Goal: Task Accomplishment & Management: Use online tool/utility

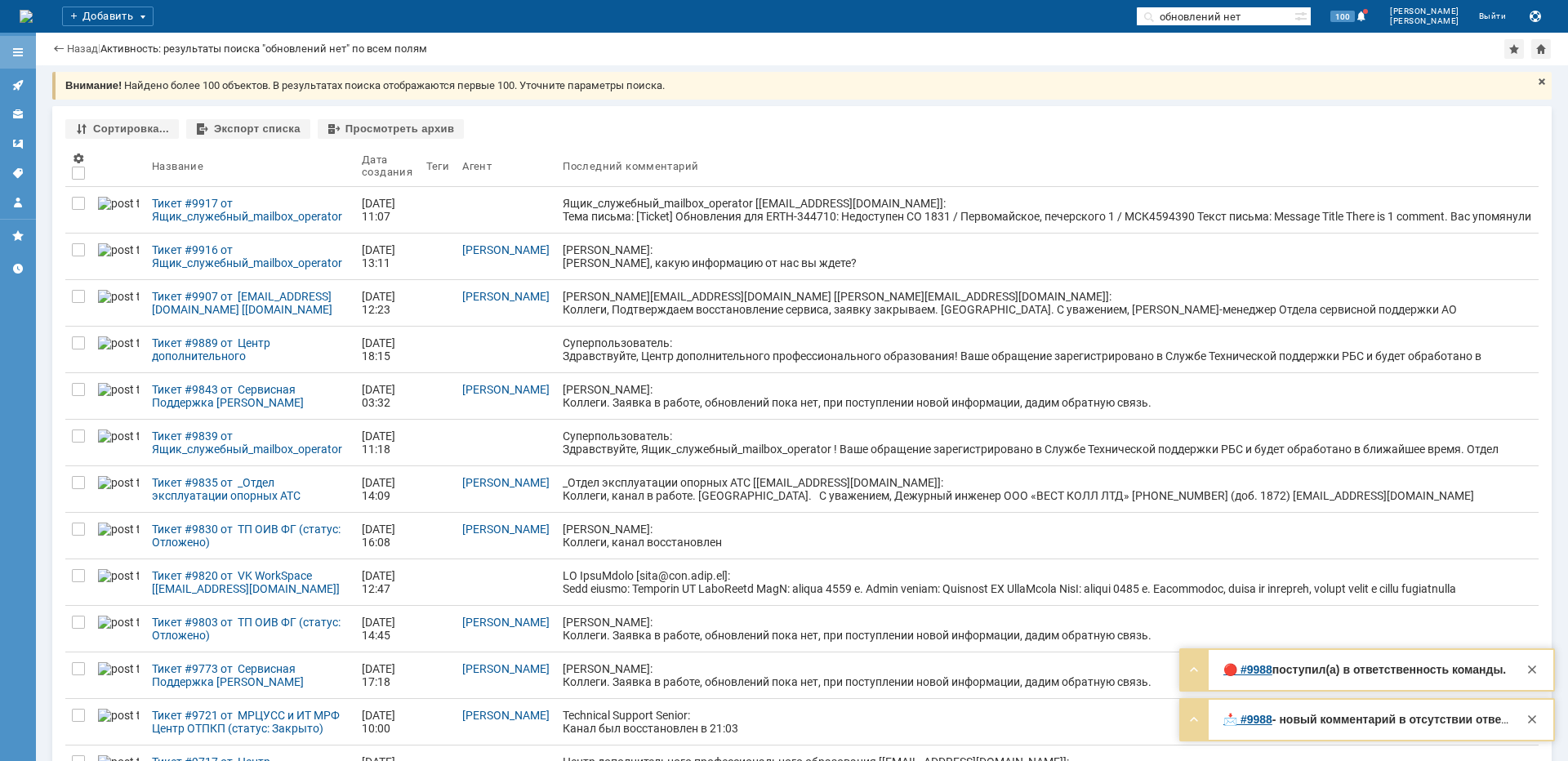
scroll to position [82, 0]
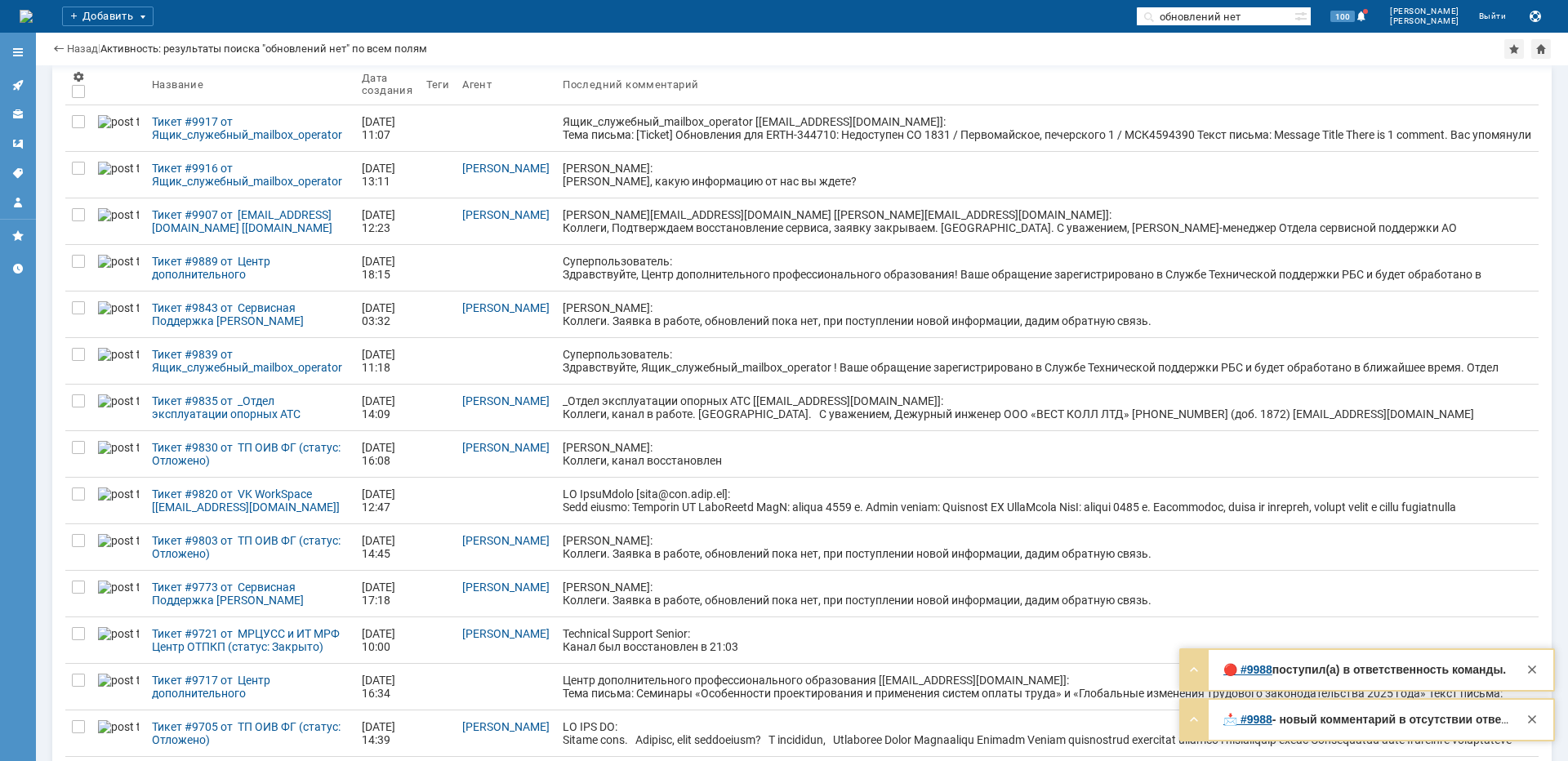
click at [18, 82] on icon at bounding box center [18, 85] width 13 height 13
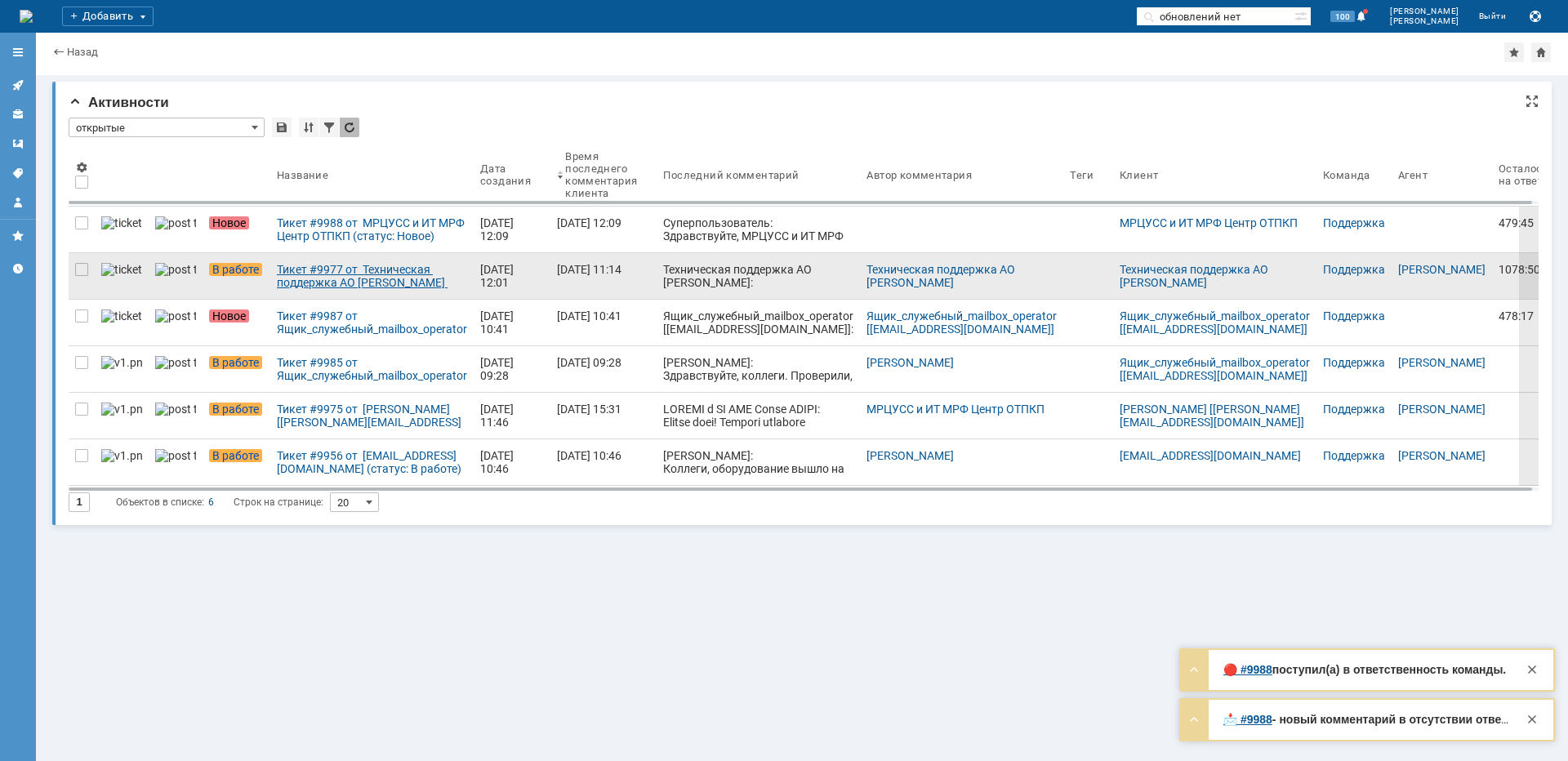
click at [322, 277] on div "Тикет #9977 от Техническая поддержка АО [PERSON_NAME] (статус: В работе)" at bounding box center [372, 275] width 191 height 26
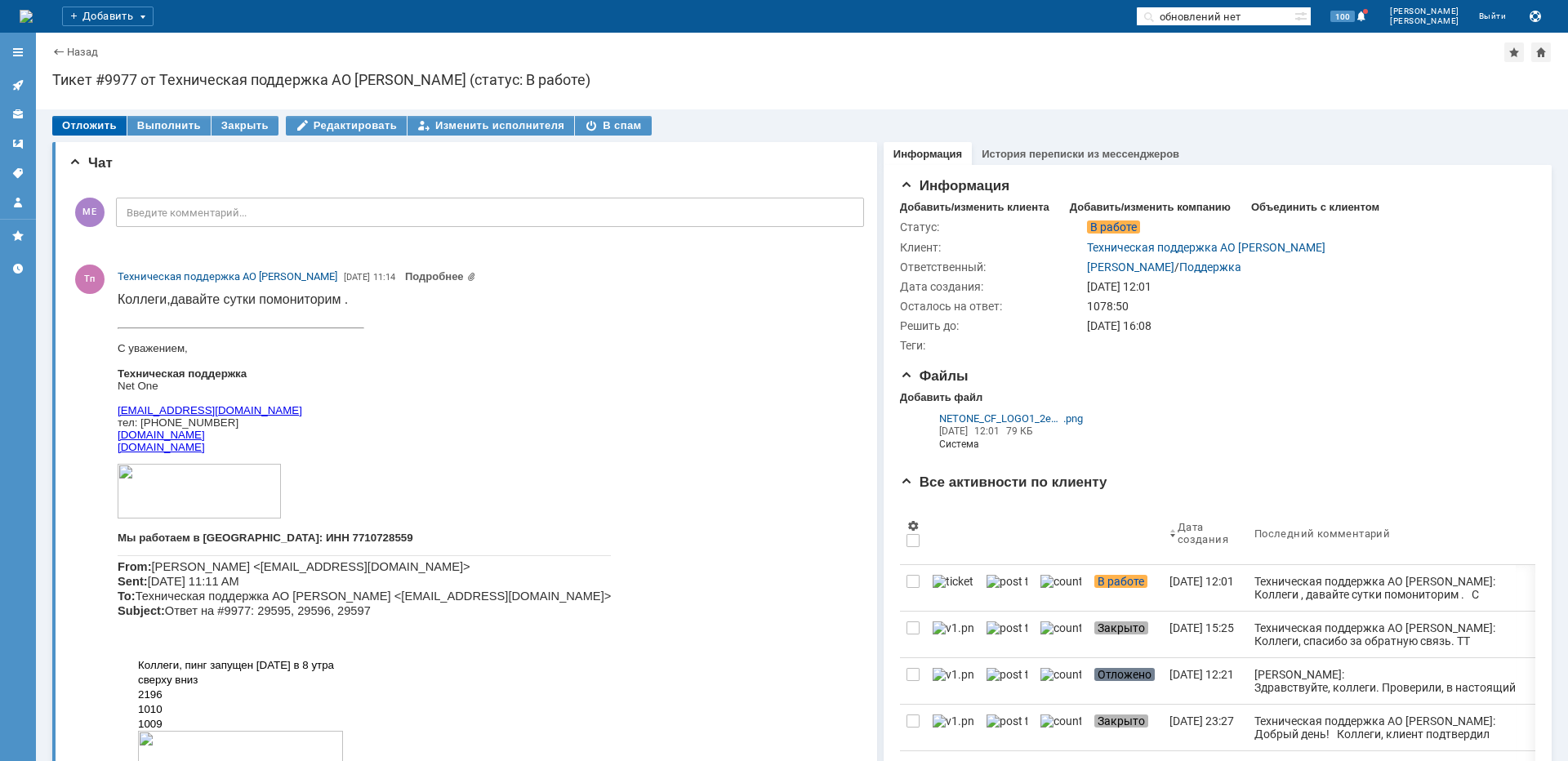
click at [110, 133] on div "Отложить" at bounding box center [90, 126] width 74 height 19
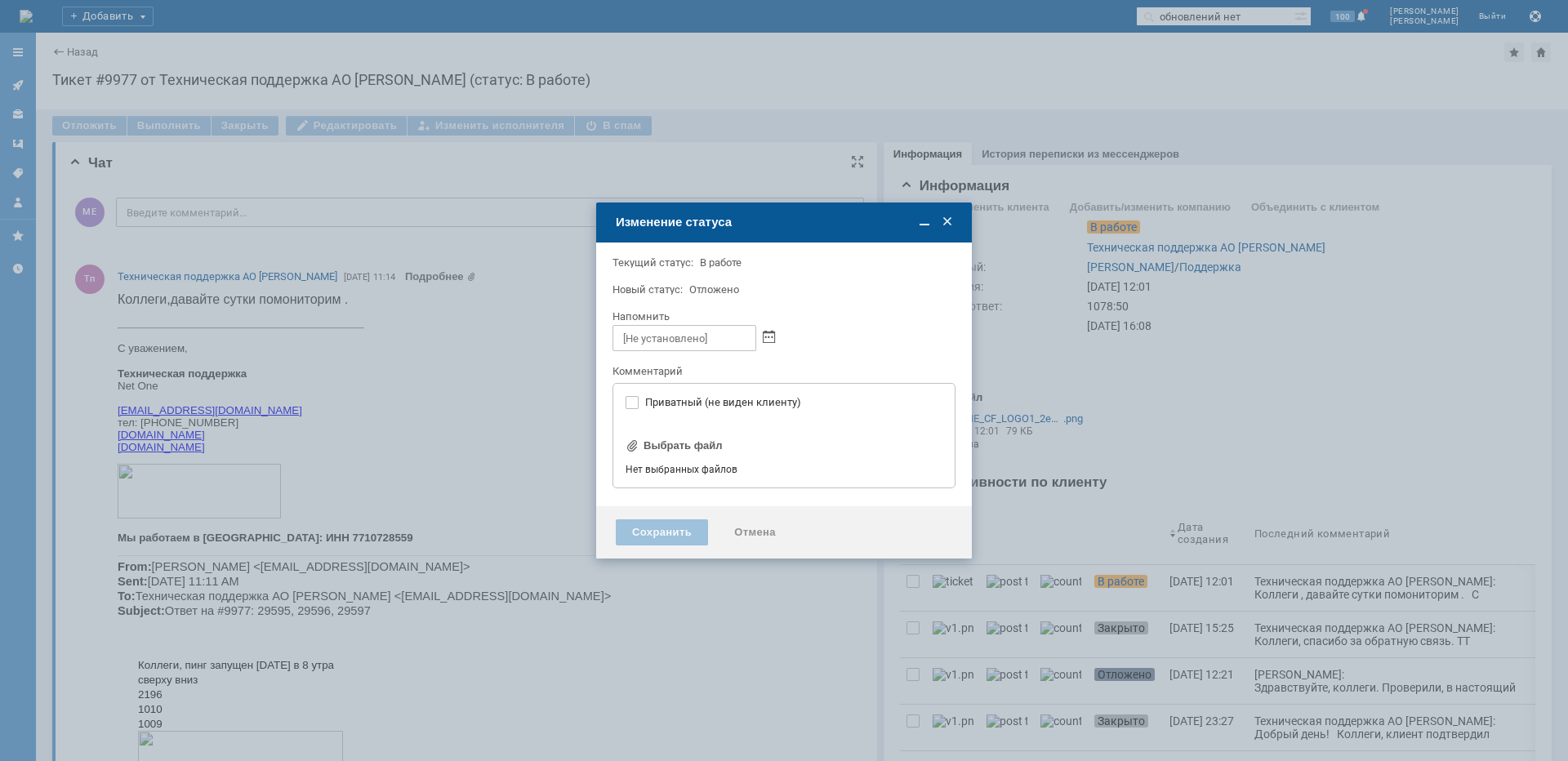
type input "[не указано]"
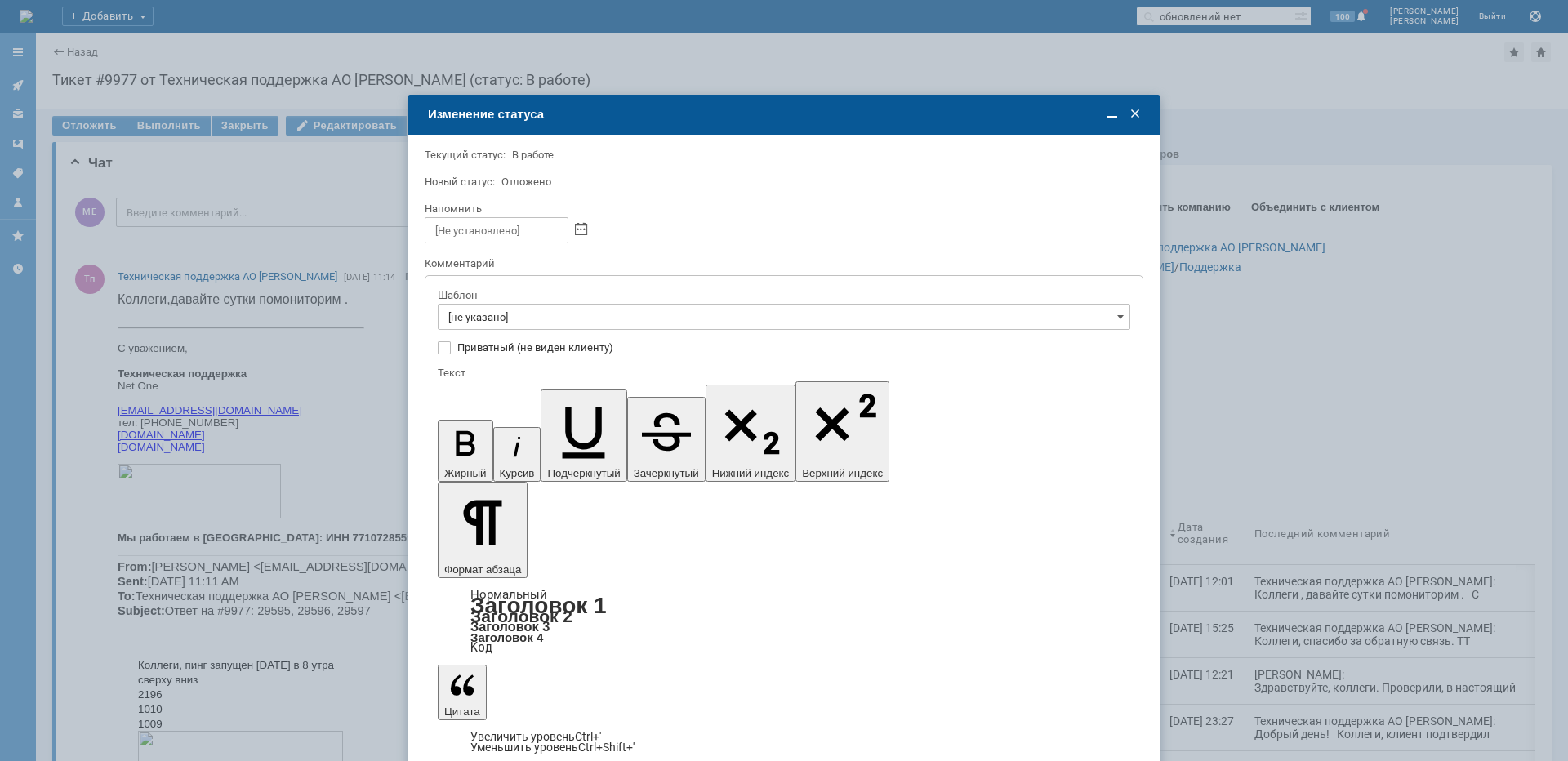
drag, startPoint x: 565, startPoint y: 634, endPoint x: 207, endPoint y: 46, distance: 688.4
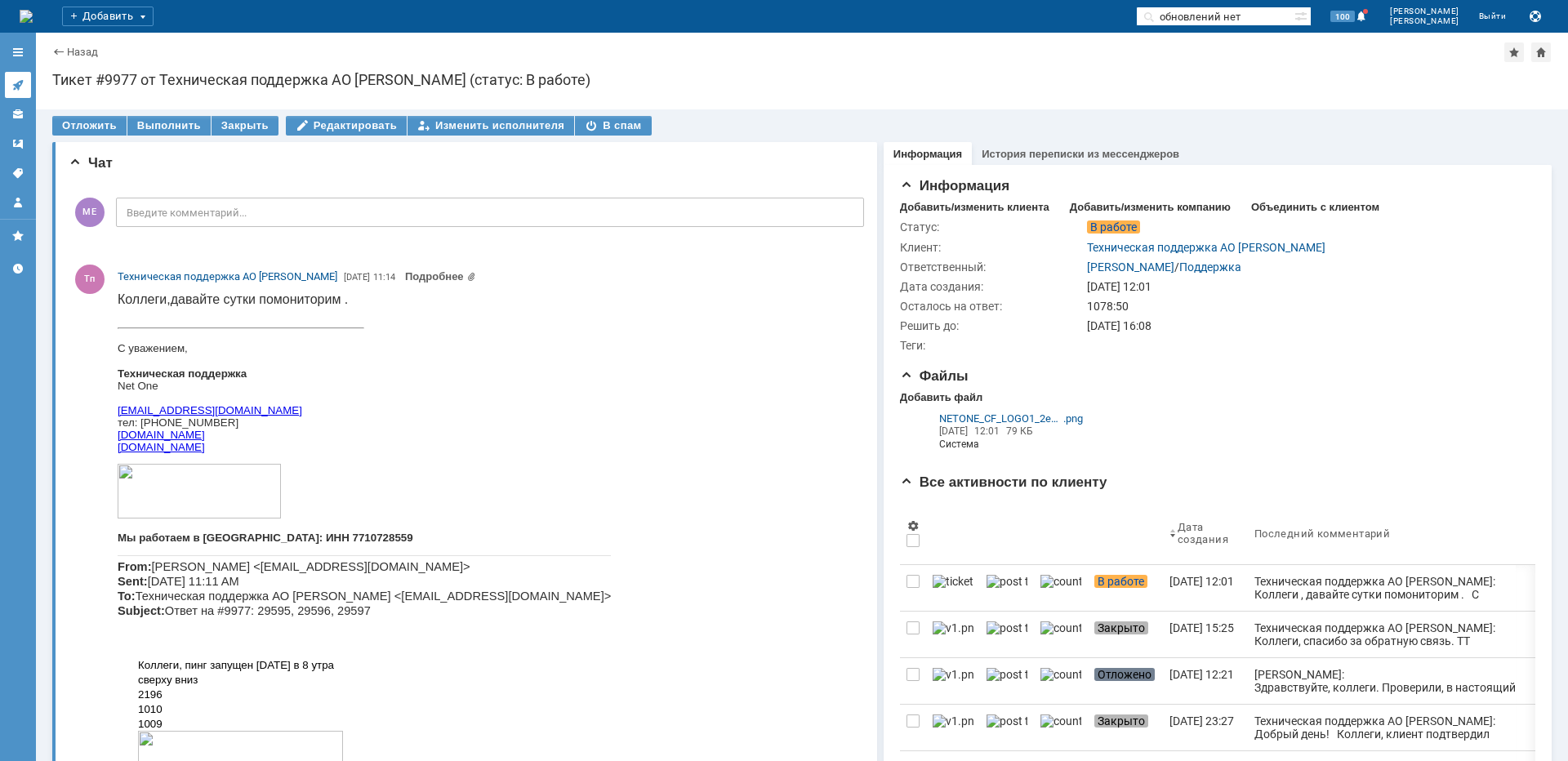
click at [21, 81] on icon at bounding box center [18, 85] width 11 height 11
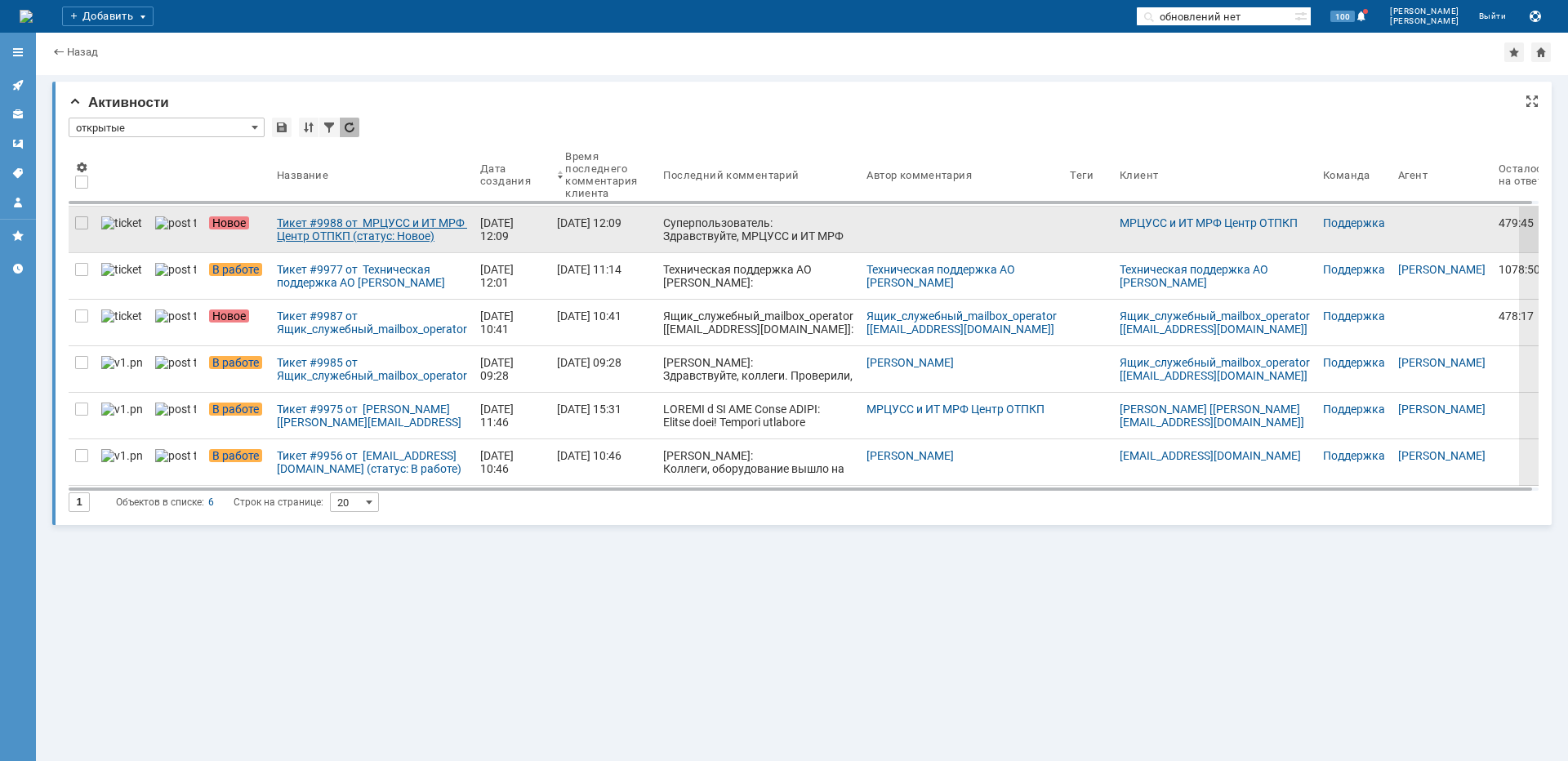
click at [285, 236] on div "Тикет #9988 от МРЦУСС и ИТ МРФ Центр ОТПКП (статус: Новое)" at bounding box center [372, 229] width 191 height 26
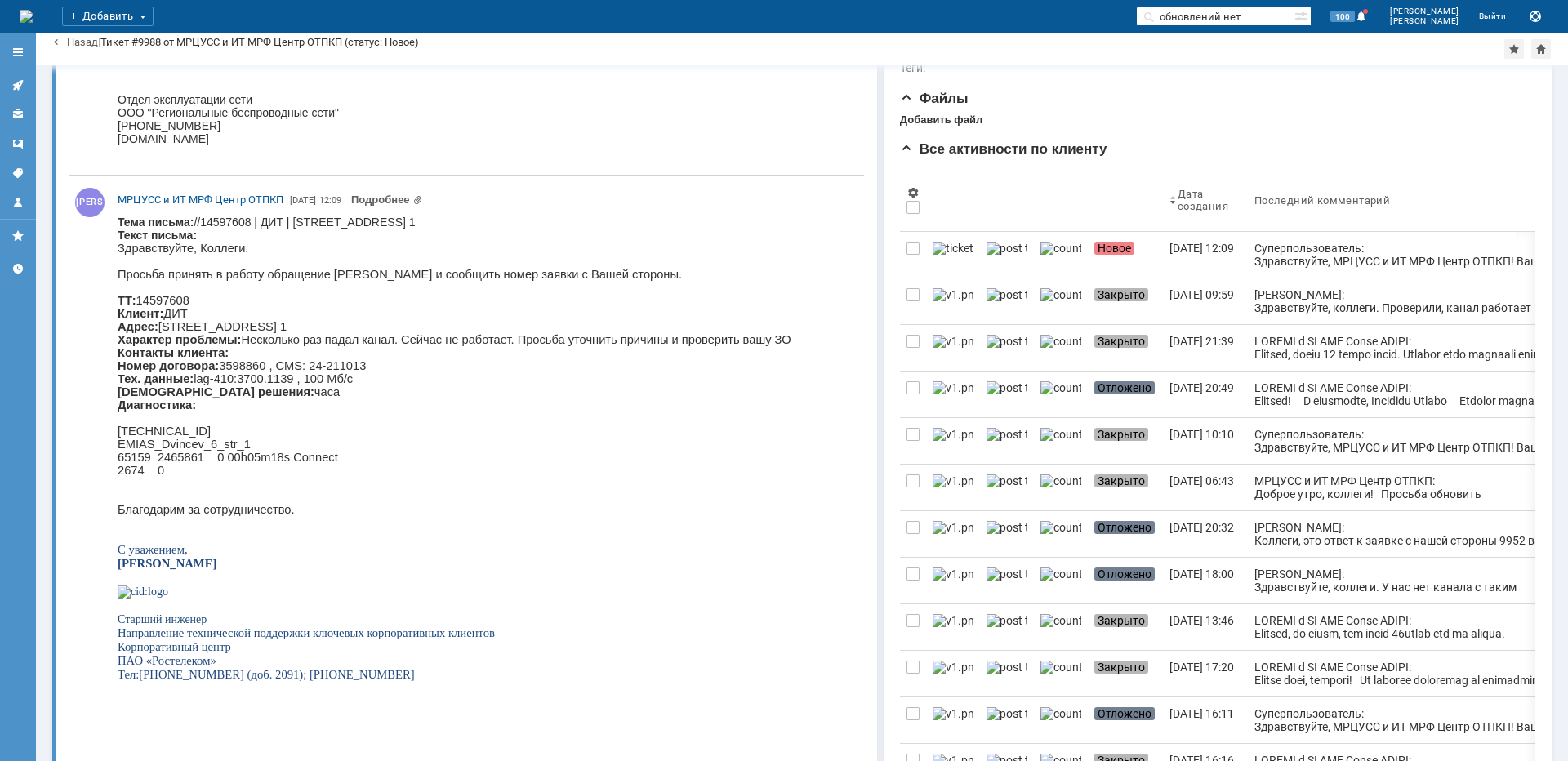
scroll to position [163, 0]
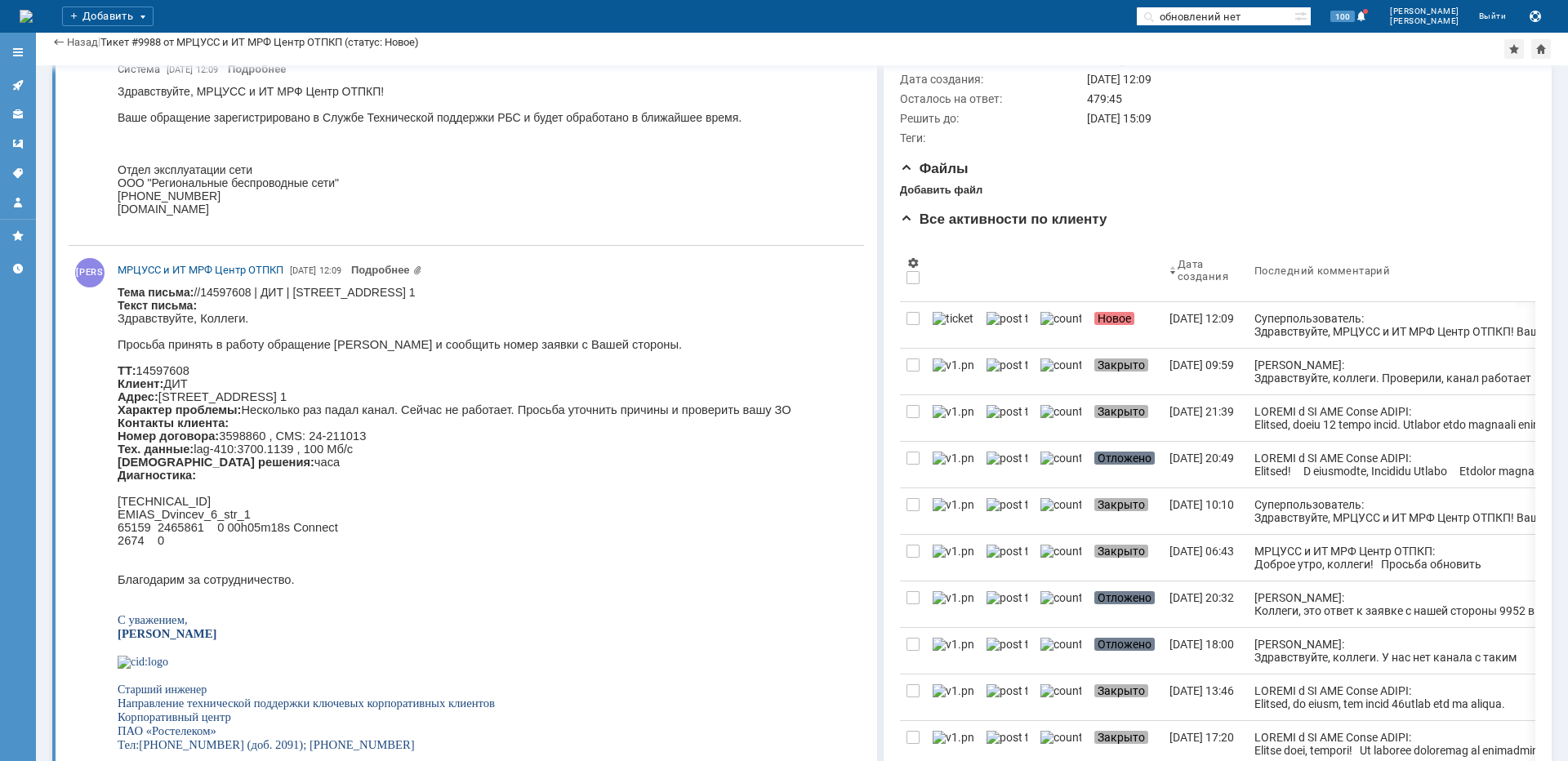
click at [644, 292] on body "Тема письма: //14597608 | ДИТ | [STREET_ADDRESS] 1 Текст письма: Здравствуйте, …" at bounding box center [455, 525] width 674 height 480
copy body "Двинцев"
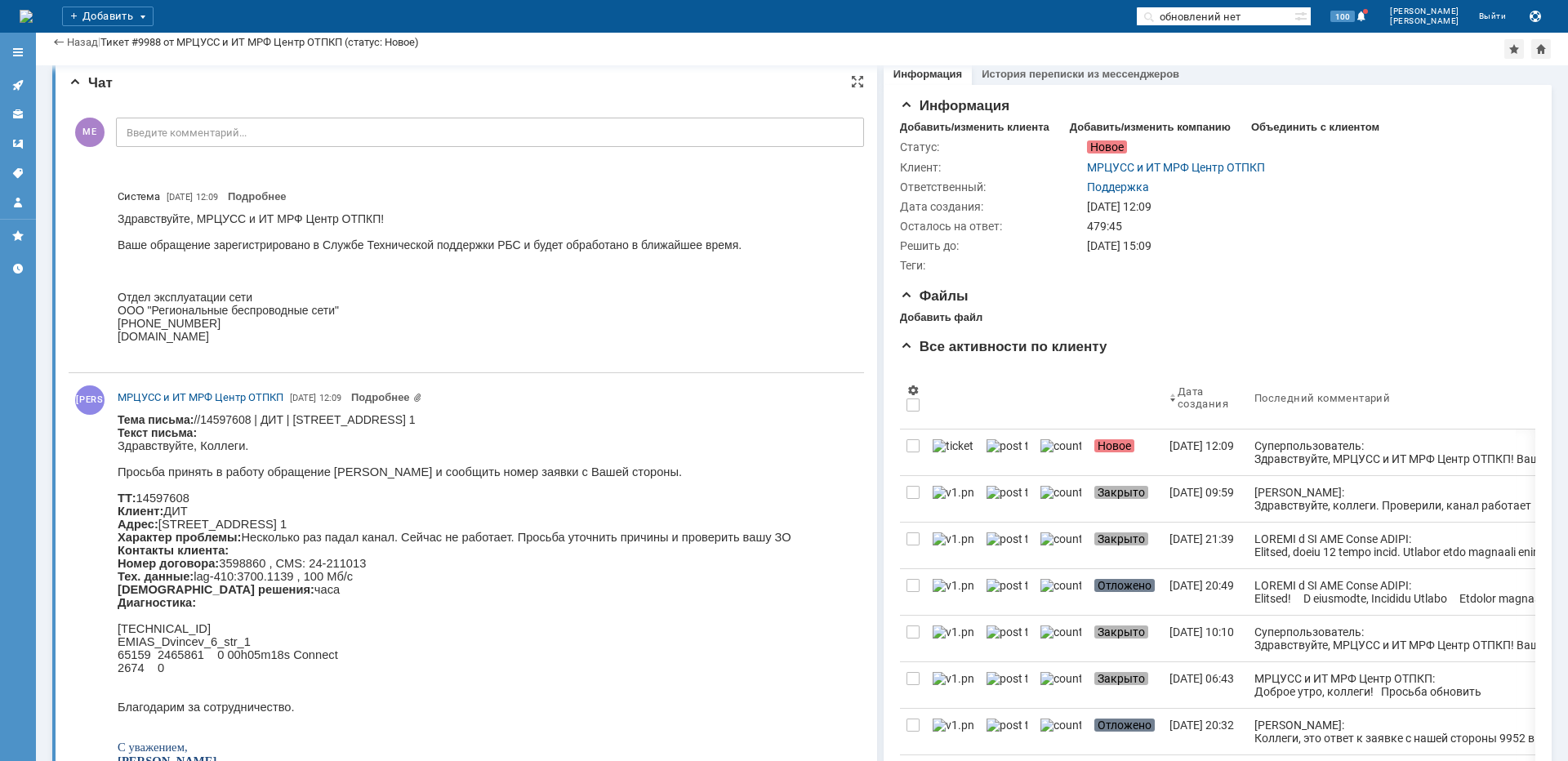
scroll to position [0, 0]
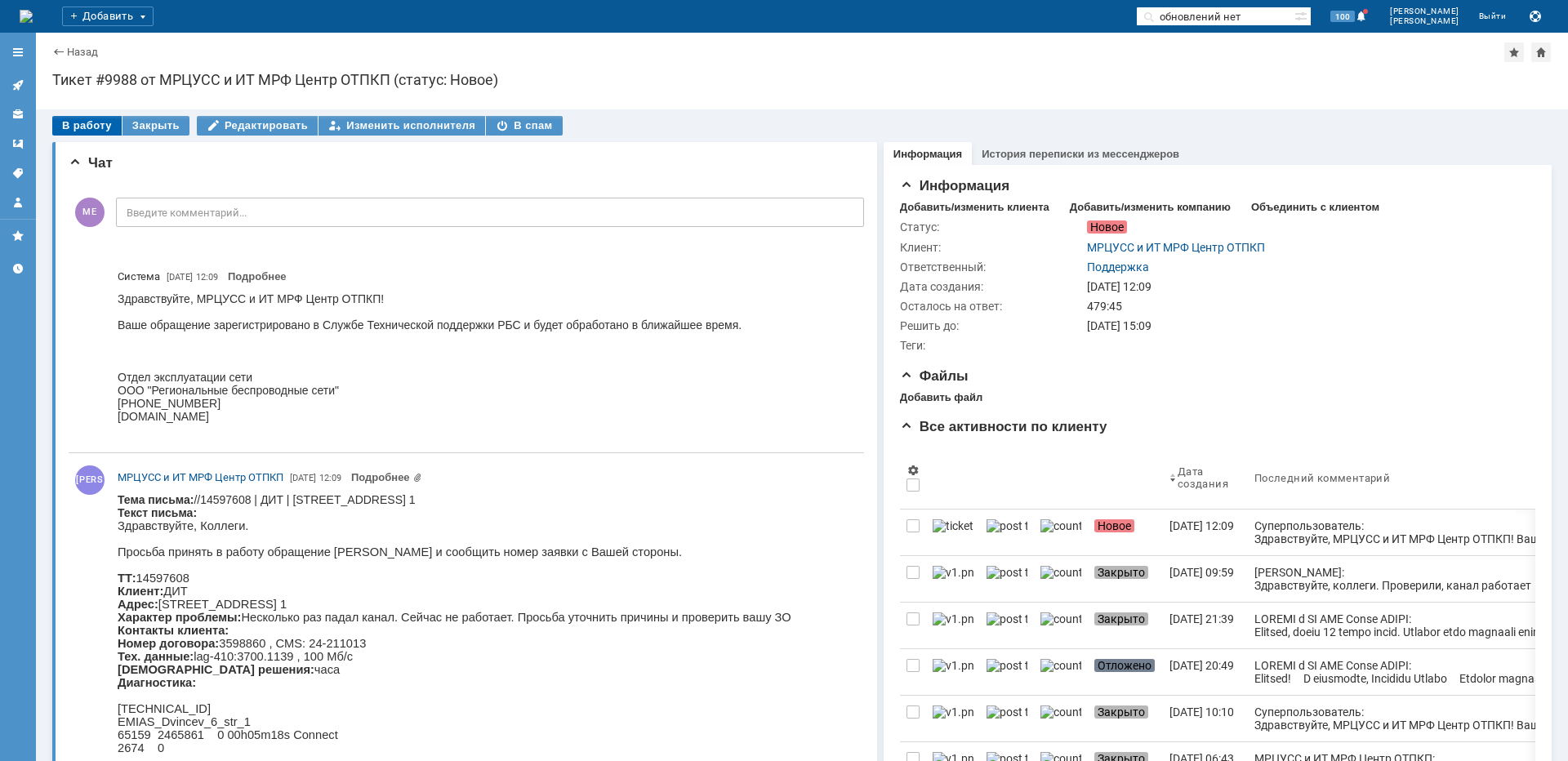
click at [86, 125] on div "В работу" at bounding box center [87, 126] width 69 height 19
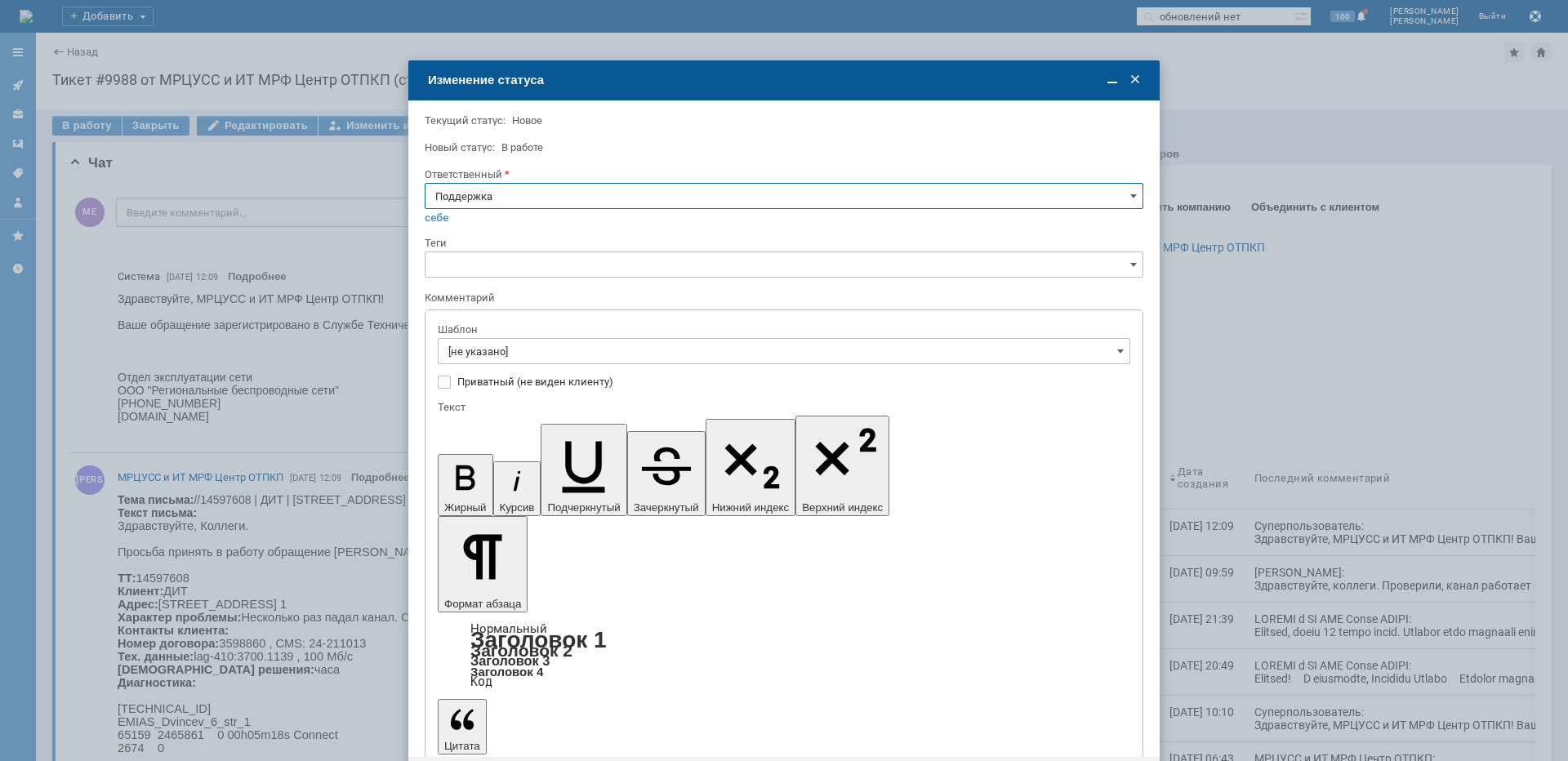
click at [515, 190] on input "Поддержка" at bounding box center [784, 196] width 718 height 26
click at [477, 367] on span "[PERSON_NAME]" at bounding box center [784, 360] width 698 height 13
type input "[PERSON_NAME]"
click at [480, 357] on input "[не указано]" at bounding box center [784, 350] width 693 height 26
type input "[PERSON_NAME]"
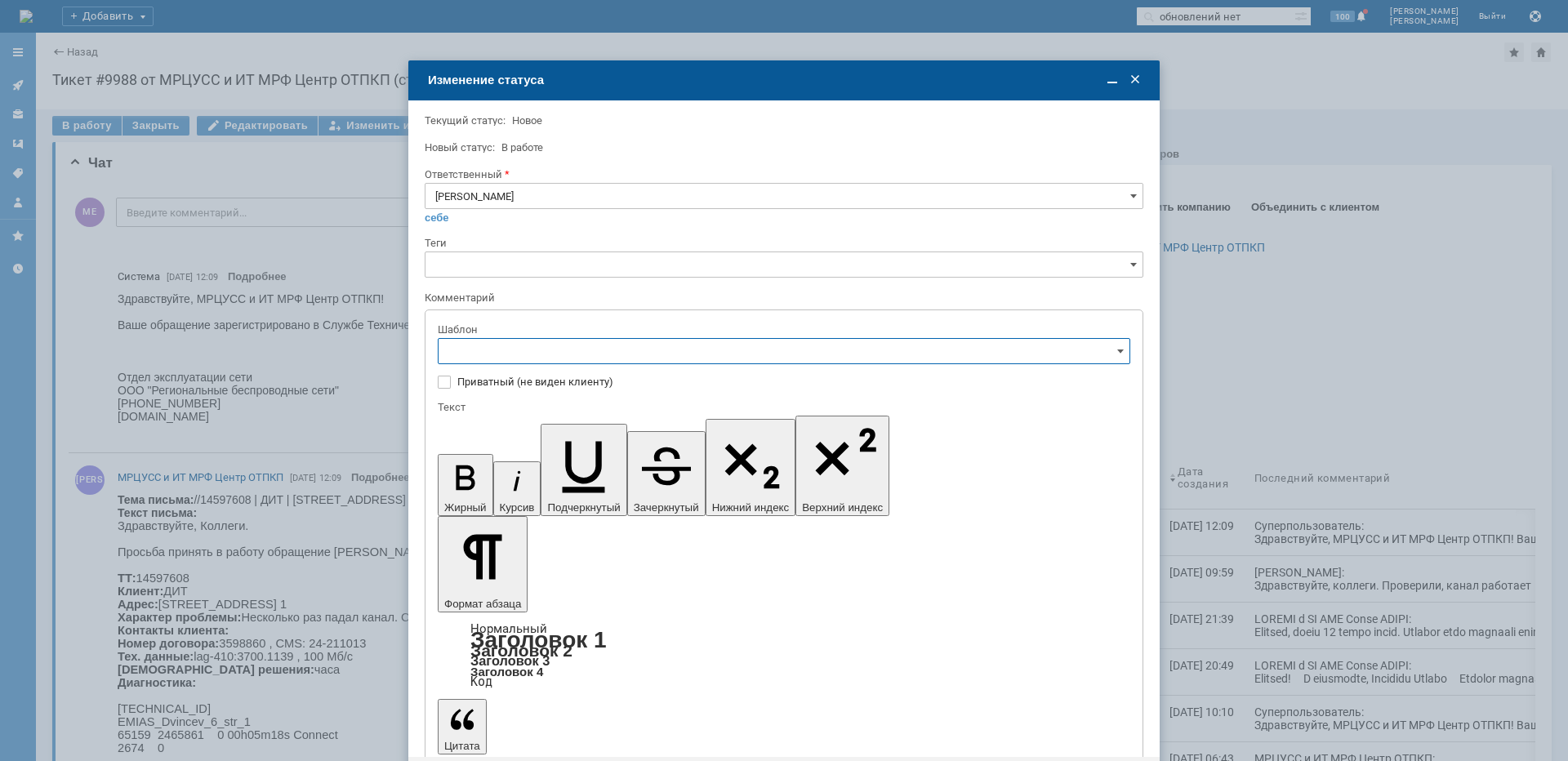
scroll to position [163, 0]
click at [597, 530] on div "[операторы] штатно потерь нет" at bounding box center [784, 541] width 691 height 26
type input "[операторы] штатно потерь нет"
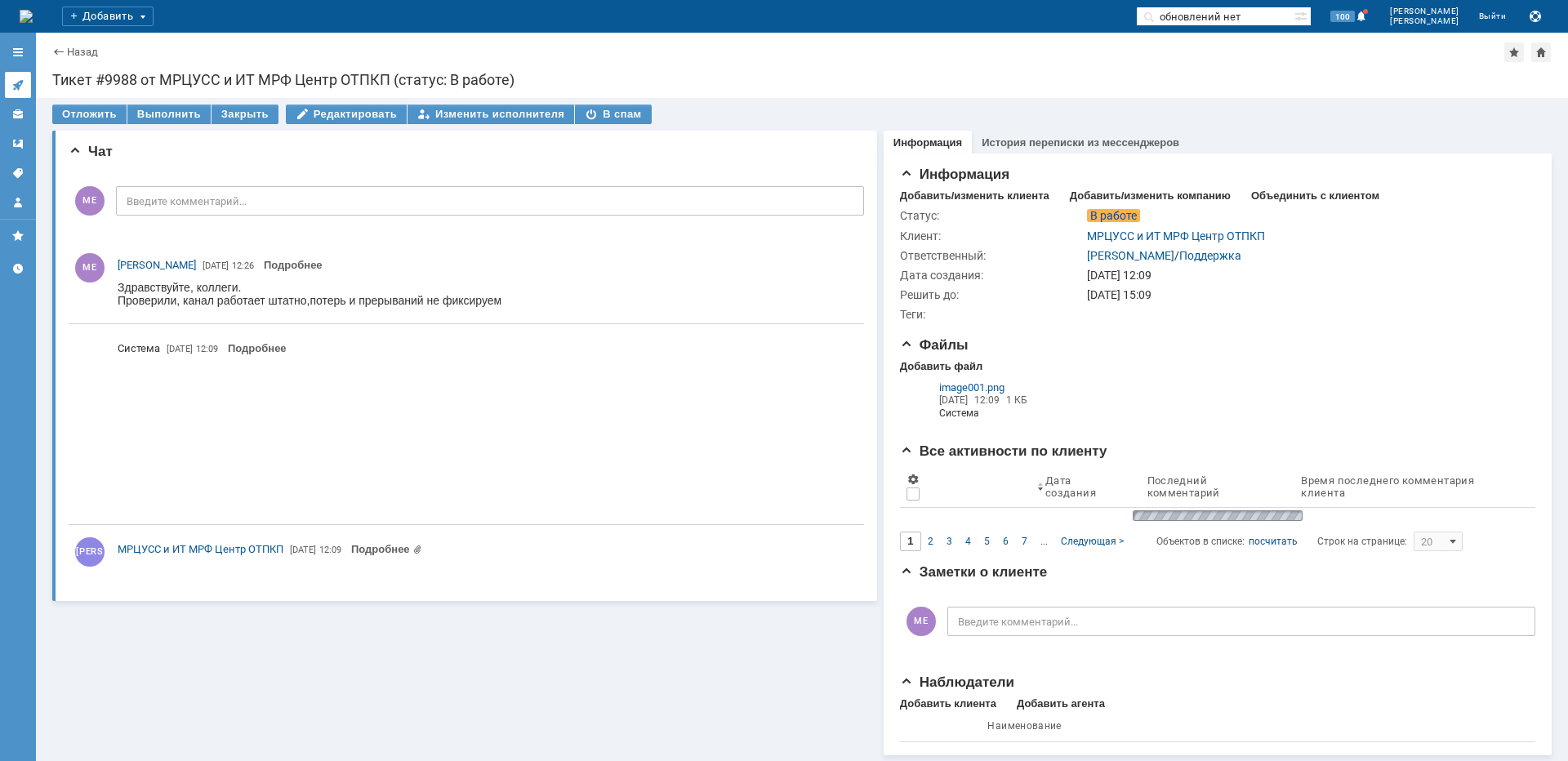
scroll to position [0, 0]
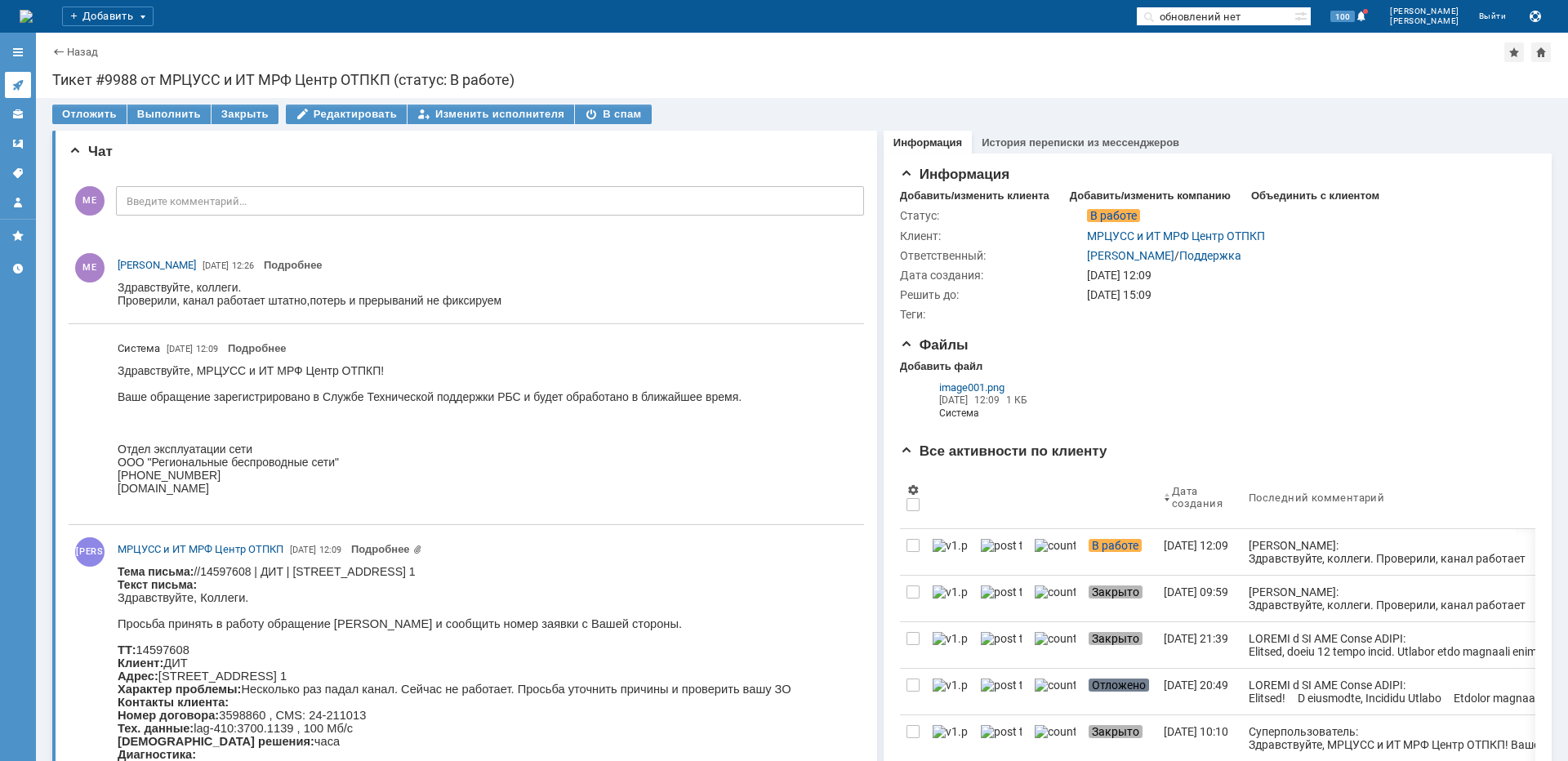
click at [8, 85] on link at bounding box center [18, 85] width 26 height 26
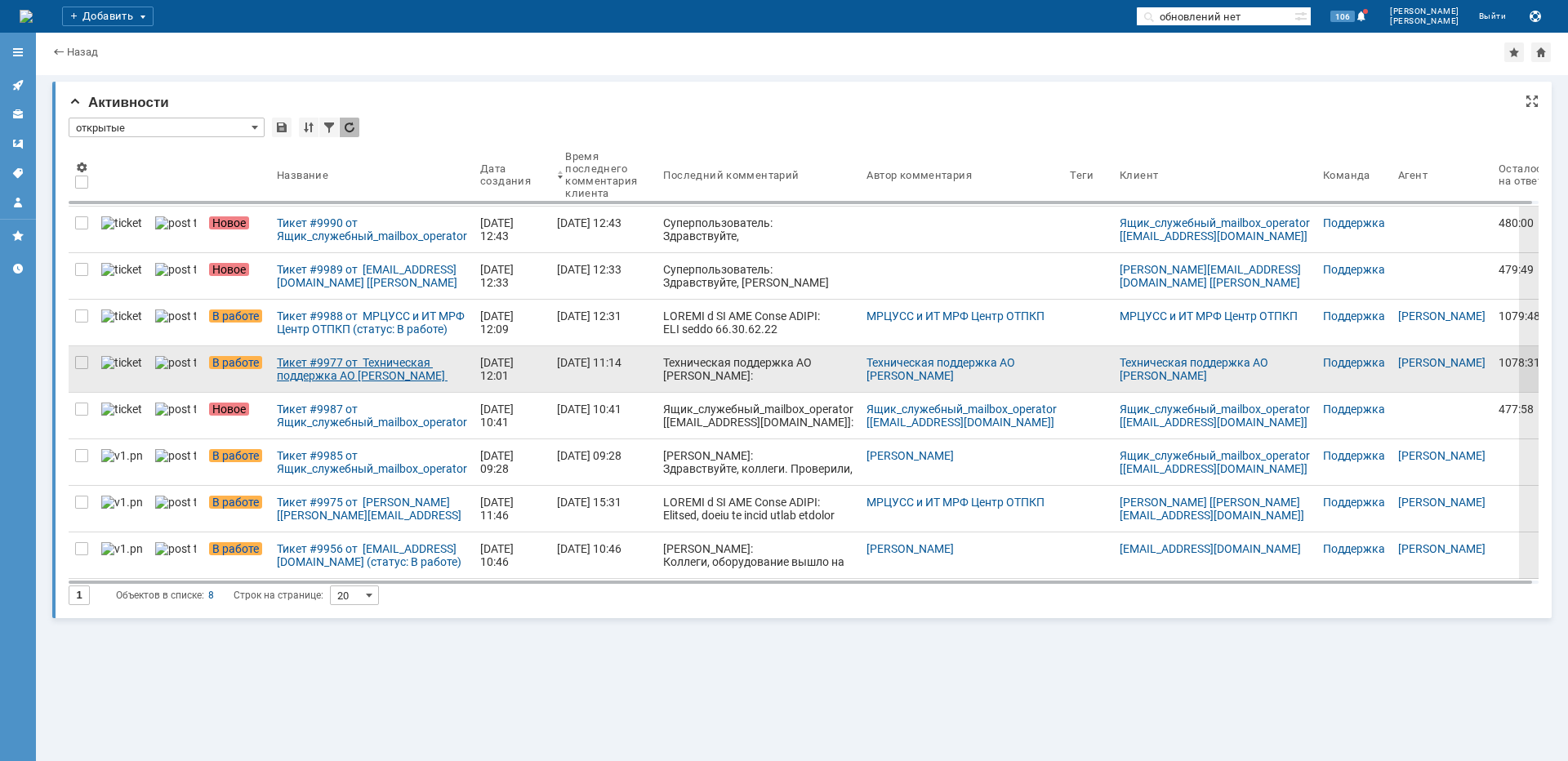
click at [315, 366] on div "Тикет #9977 от Техническая поддержка АО [PERSON_NAME] (статус: В работе)" at bounding box center [372, 369] width 191 height 26
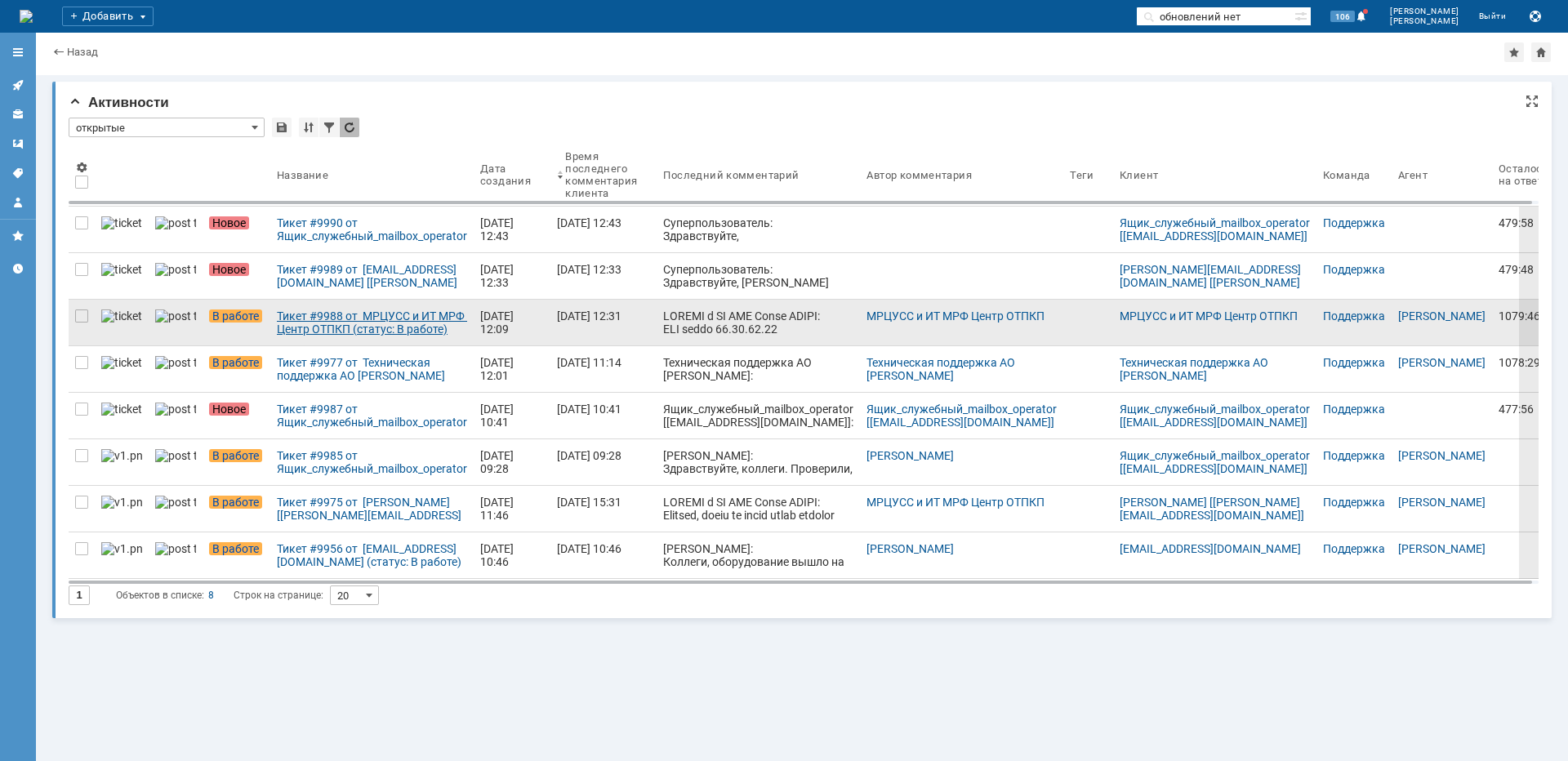
click at [305, 324] on div "Тикет #9988 от МРЦУСС и ИТ МРФ Центр ОТПКП (статус: В работе)" at bounding box center [372, 322] width 191 height 26
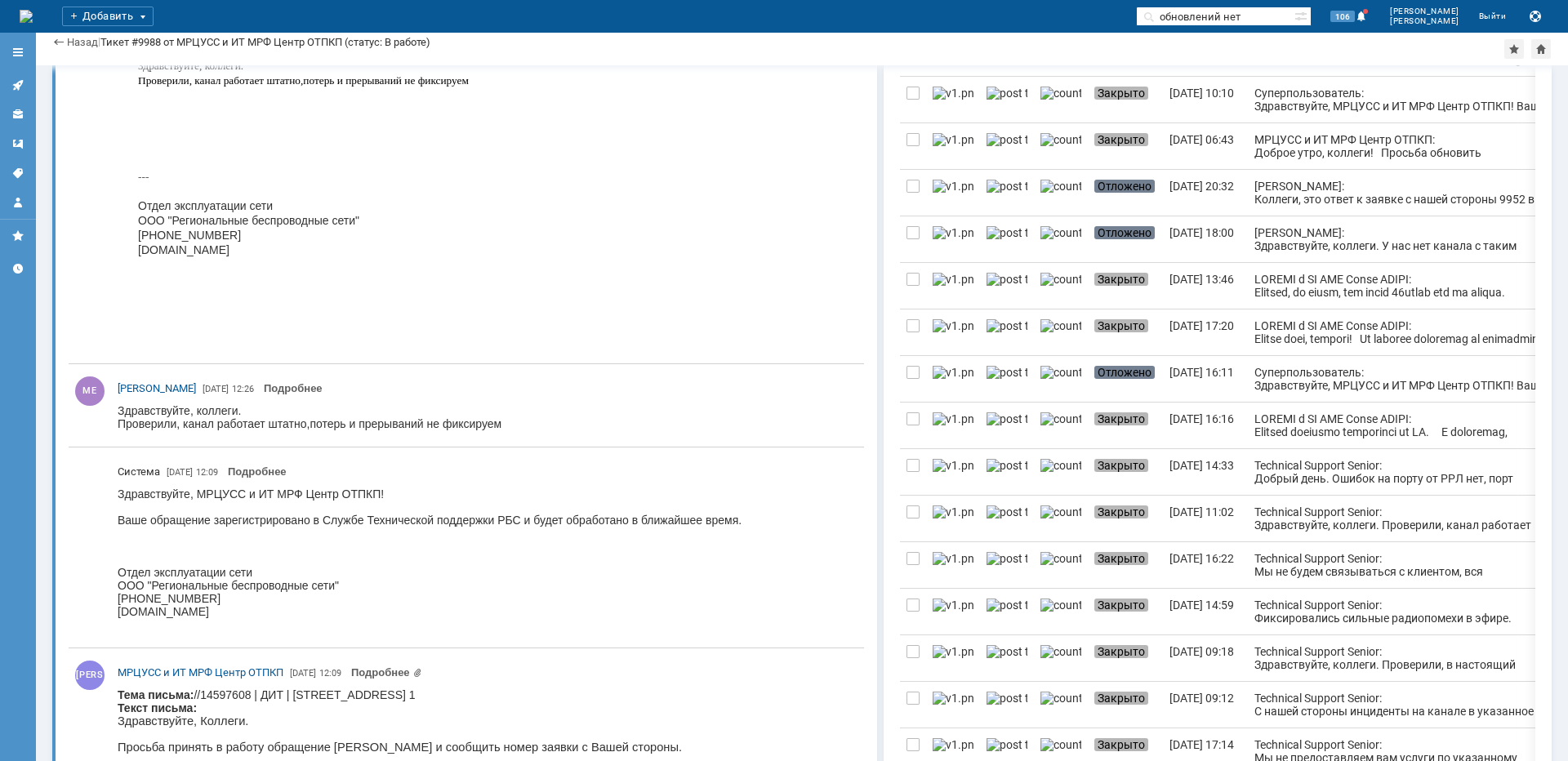
scroll to position [653, 0]
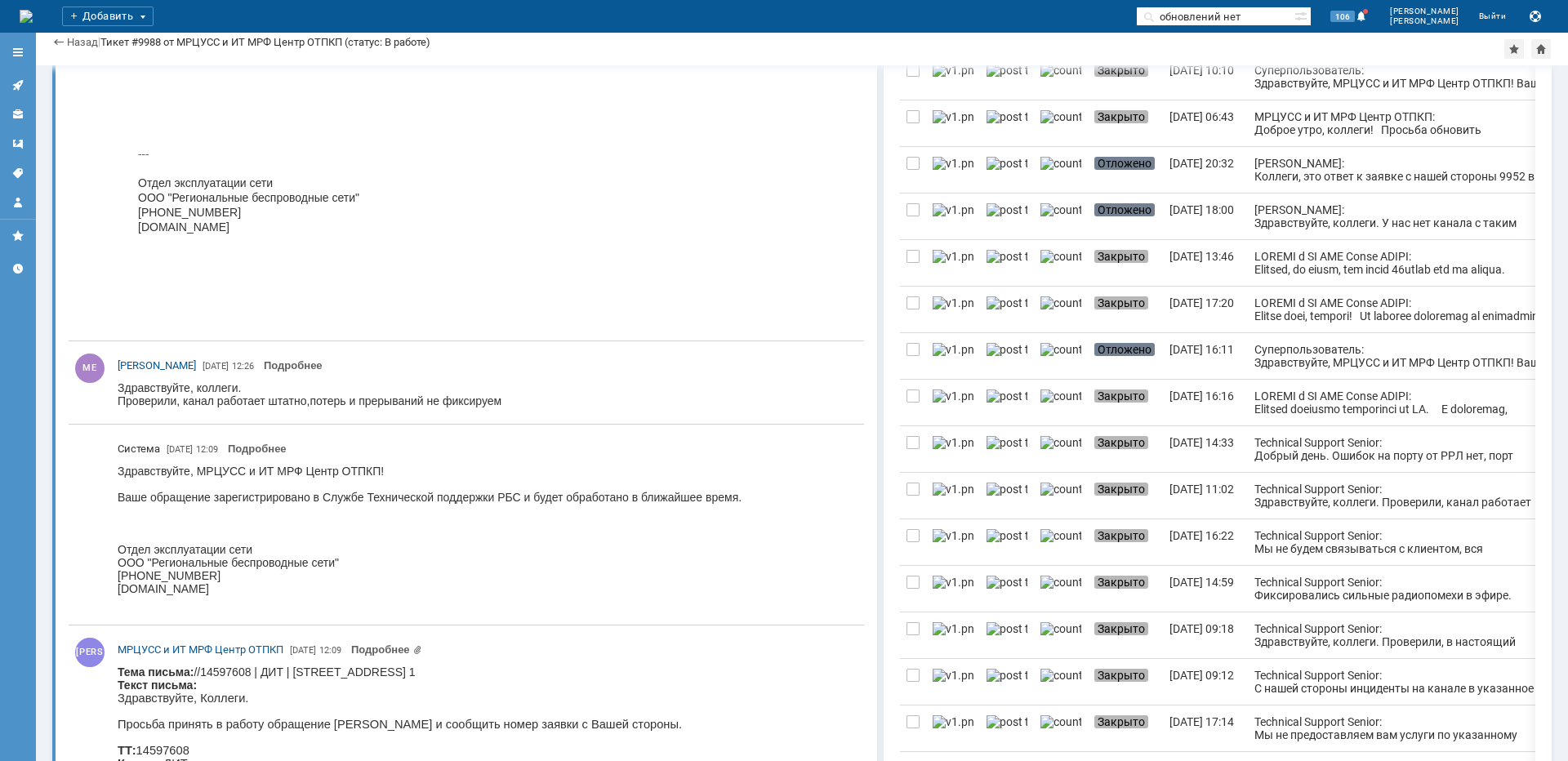
copy body "Двинцев"
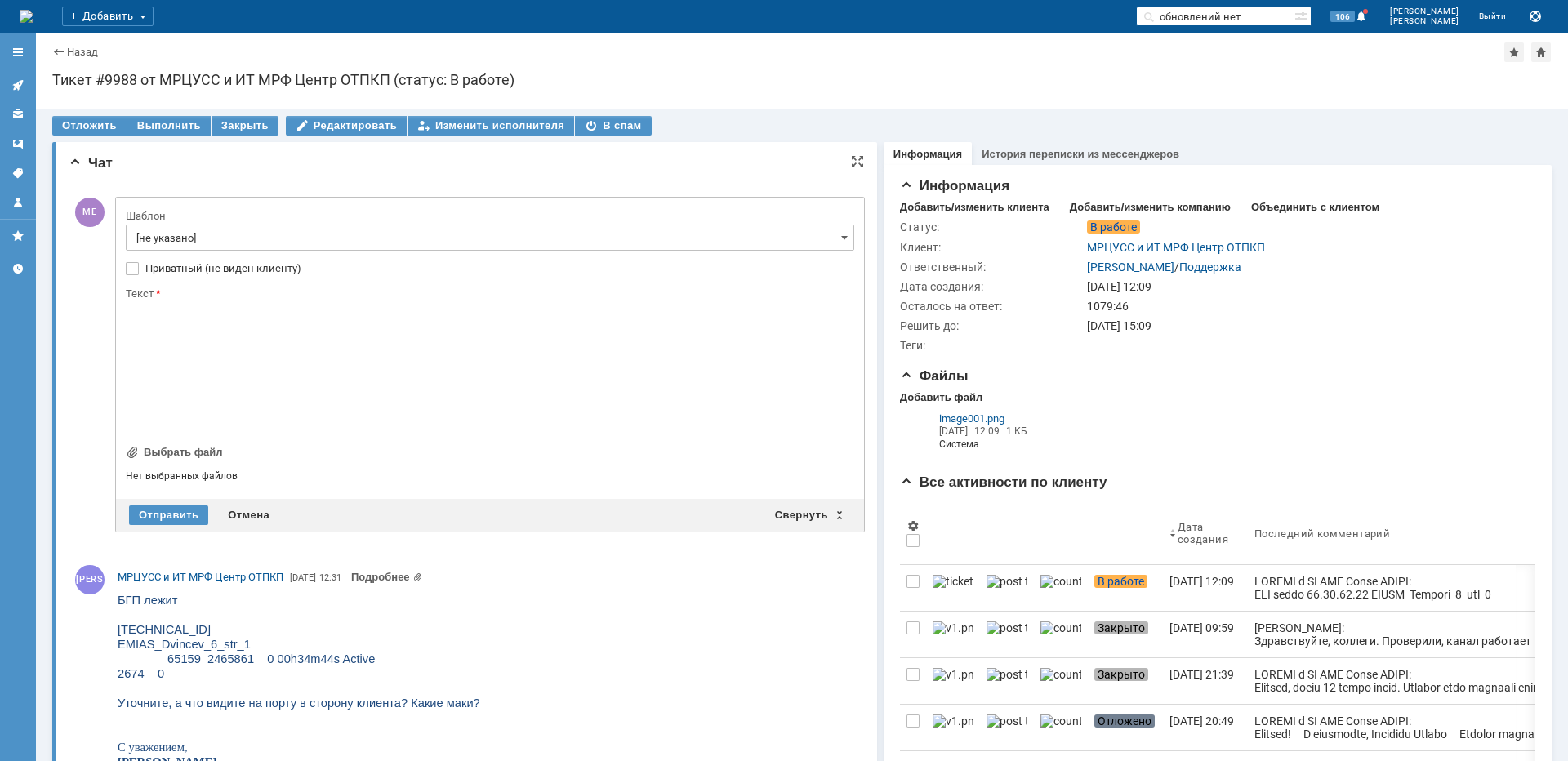
scroll to position [0, 0]
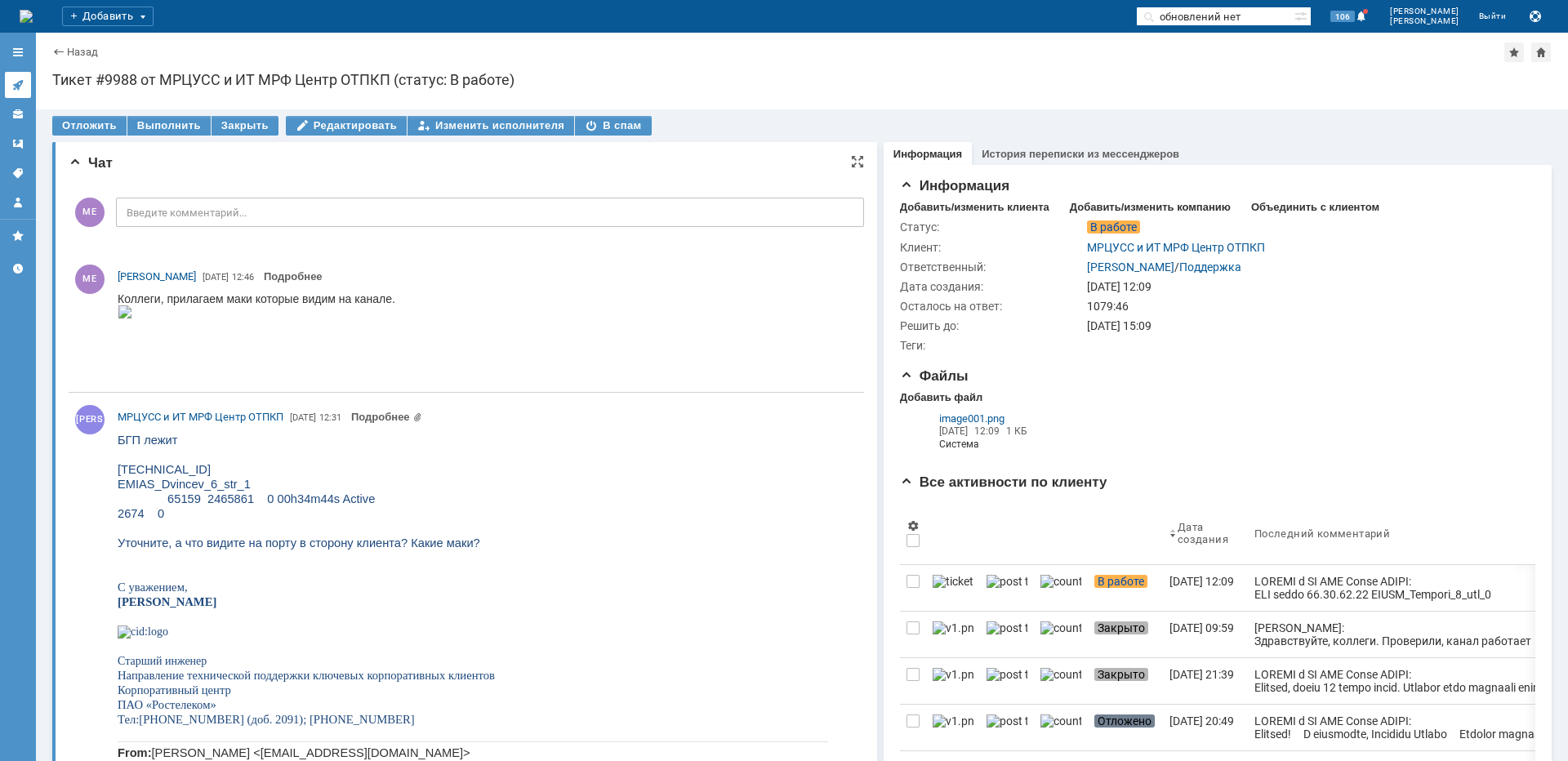
click at [18, 85] on icon at bounding box center [18, 85] width 11 height 11
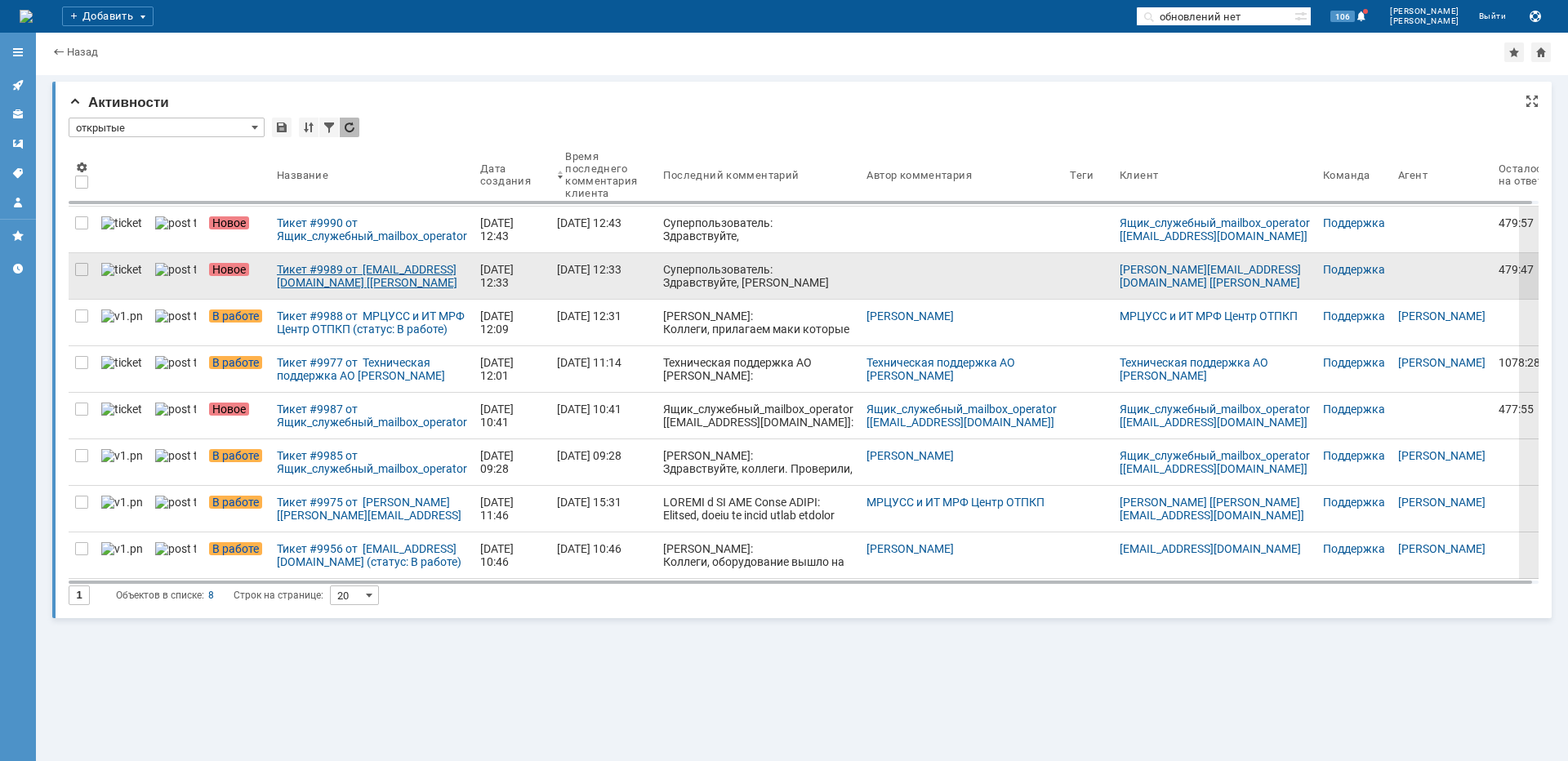
click at [332, 276] on div "Тикет #9989 от [EMAIL_ADDRESS][DOMAIN_NAME] [[PERSON_NAME][EMAIL_ADDRESS][DOMAI…" at bounding box center [372, 275] width 191 height 26
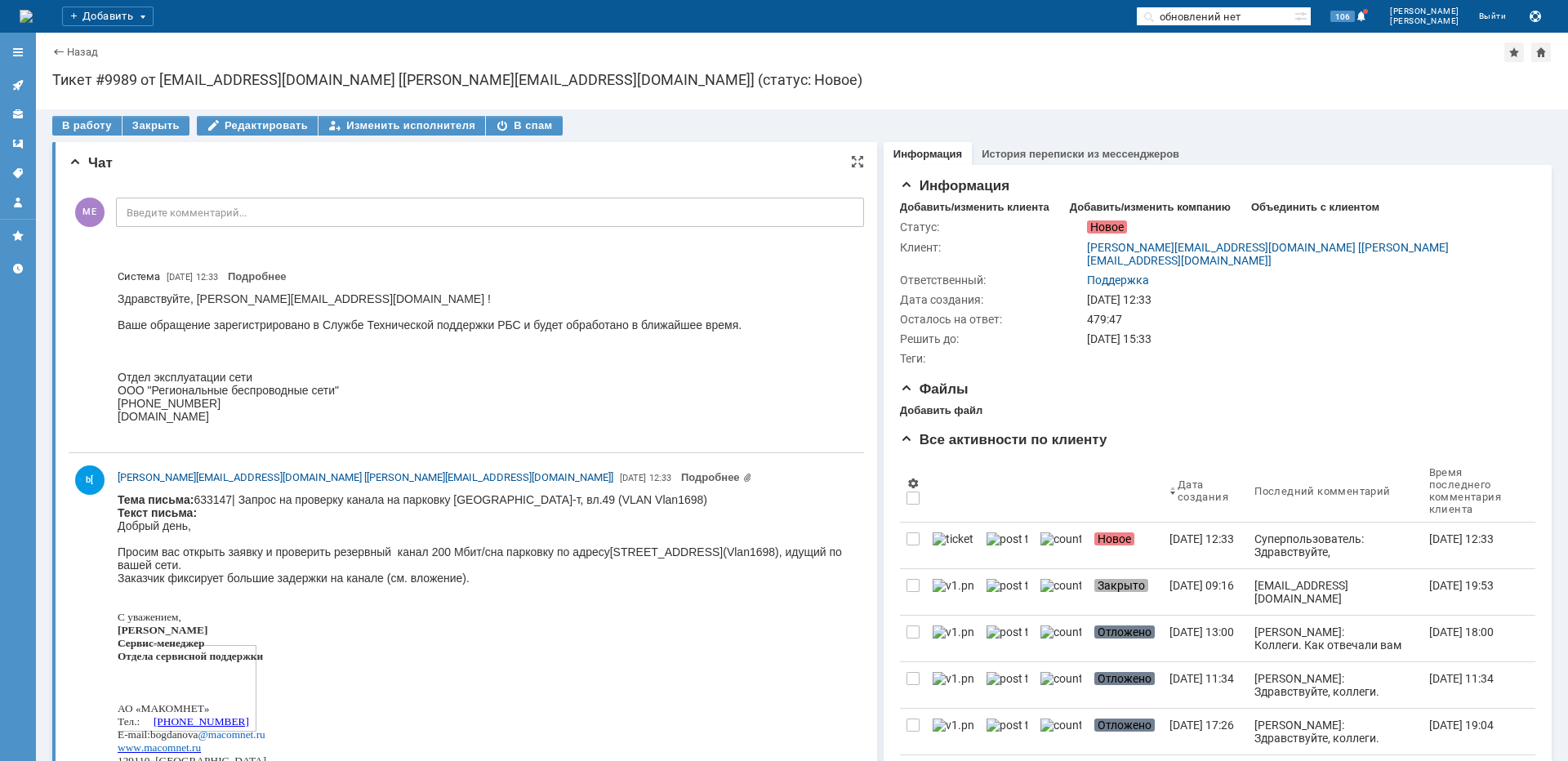
click at [500, 498] on body "Тема письма: 633147| Запрос на проверку канала на парковку [GEOGRAPHIC_DATA], в…" at bounding box center [484, 648] width 733 height 310
click at [500, 497] on body "Тема письма: 633147| Запрос на проверку канала на парковку [GEOGRAPHIC_DATA], в…" at bounding box center [484, 648] width 733 height 310
copy body "Измайловский"
click at [681, 476] on link "Подробнее" at bounding box center [716, 477] width 71 height 13
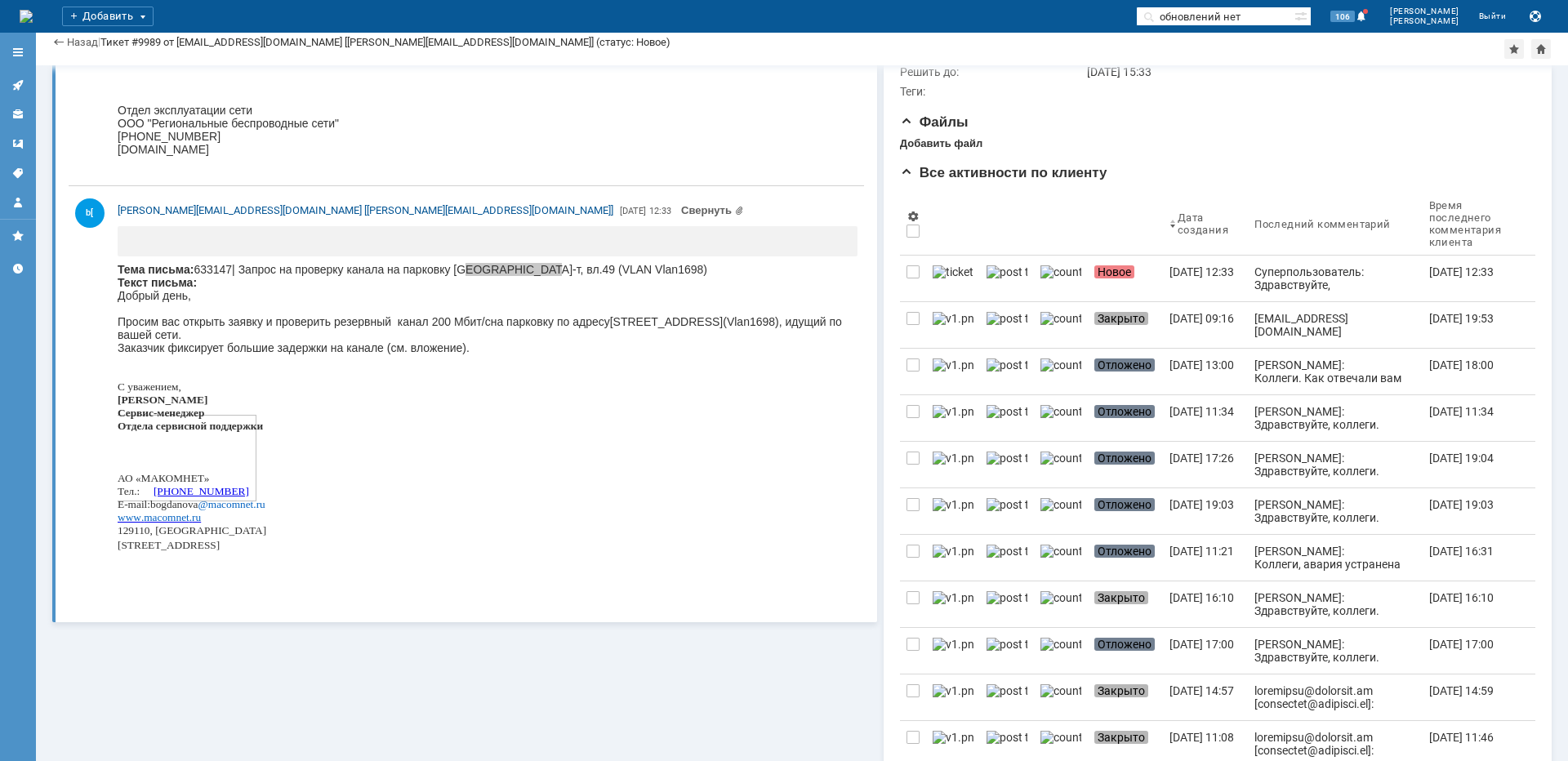
scroll to position [245, 0]
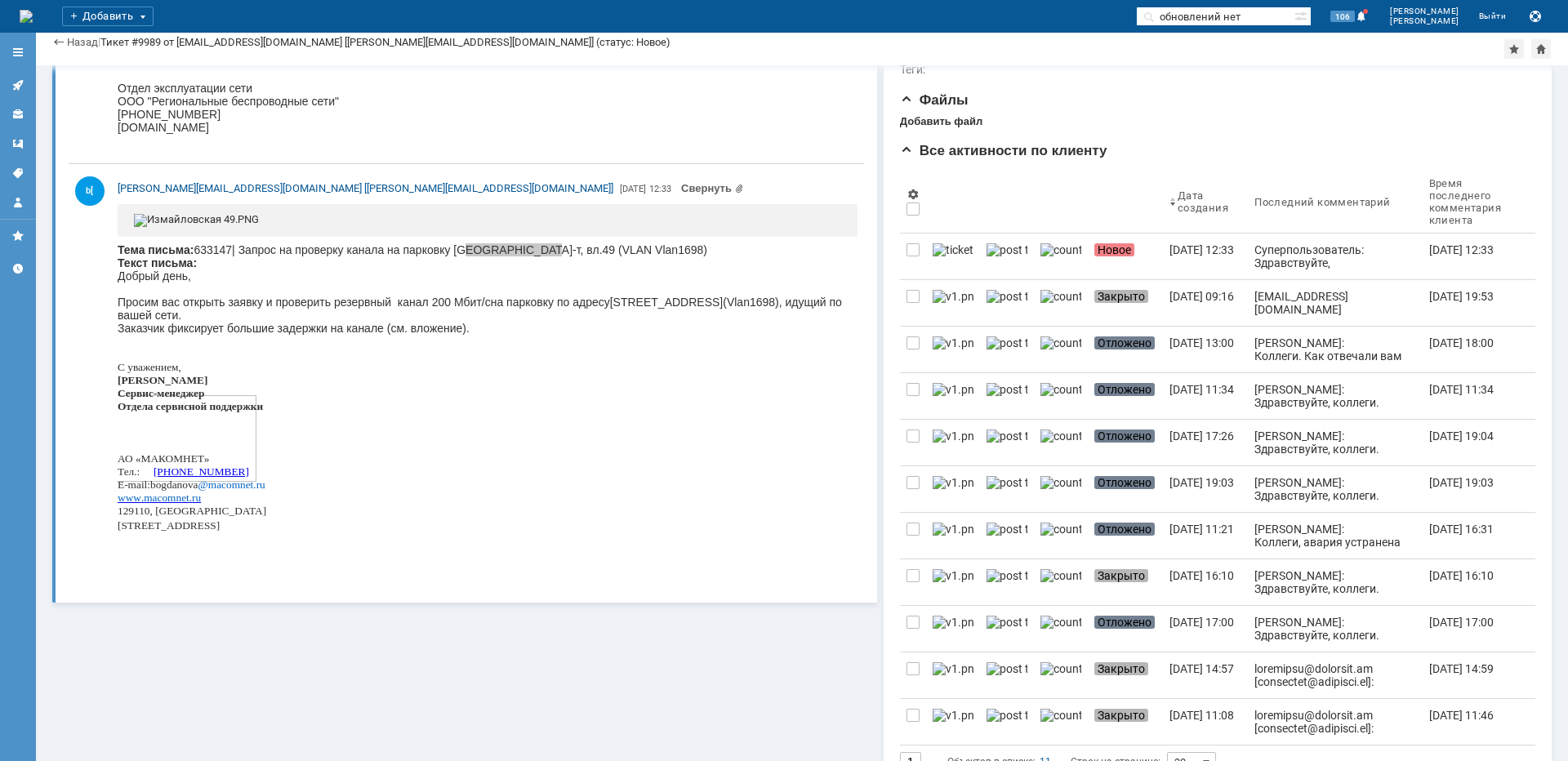
click at [259, 227] on img at bounding box center [197, 220] width 125 height 13
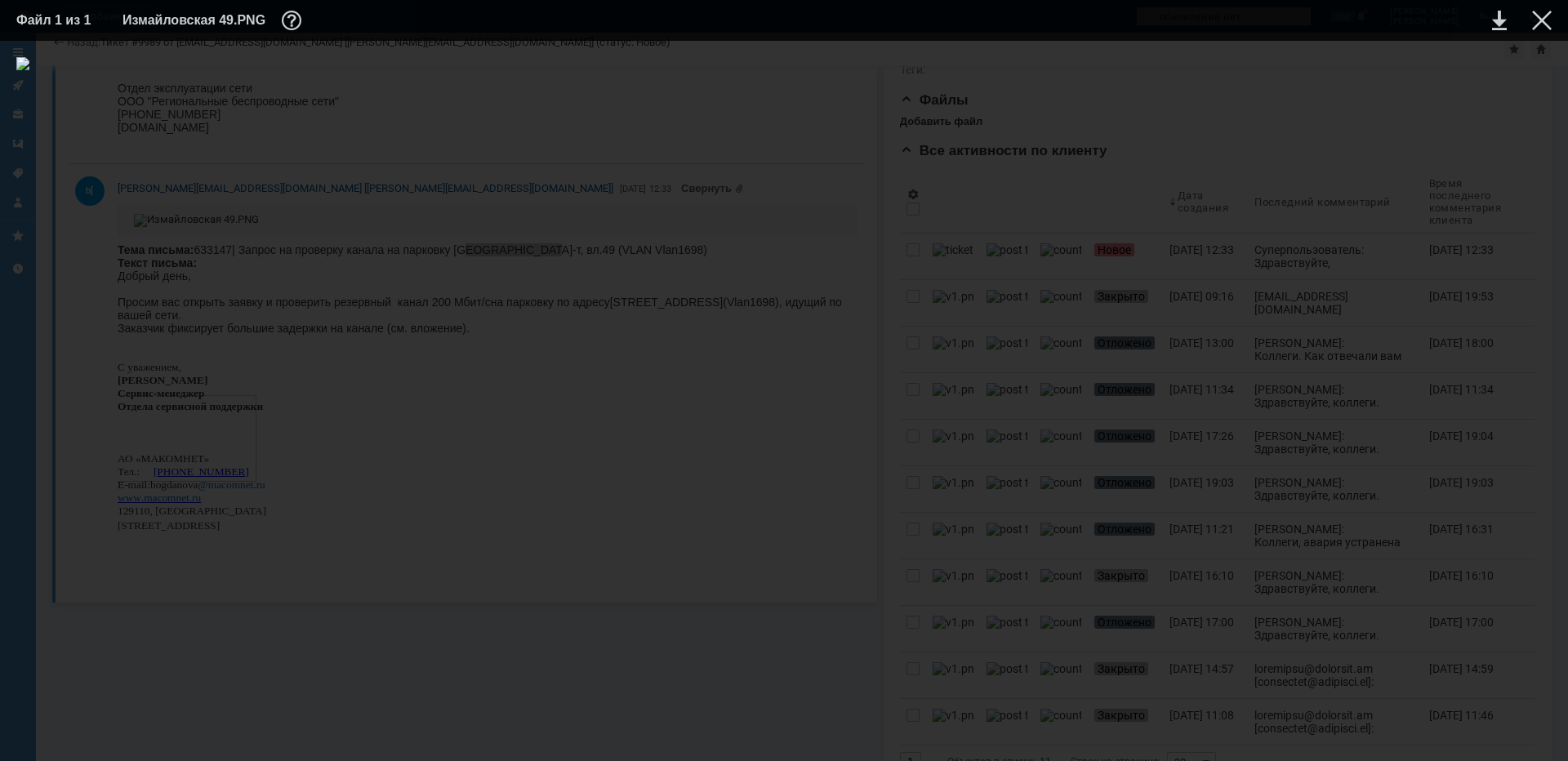
click at [657, 63] on div at bounding box center [784, 401] width 1535 height 687
click at [1534, 22] on div at bounding box center [1542, 20] width 19 height 19
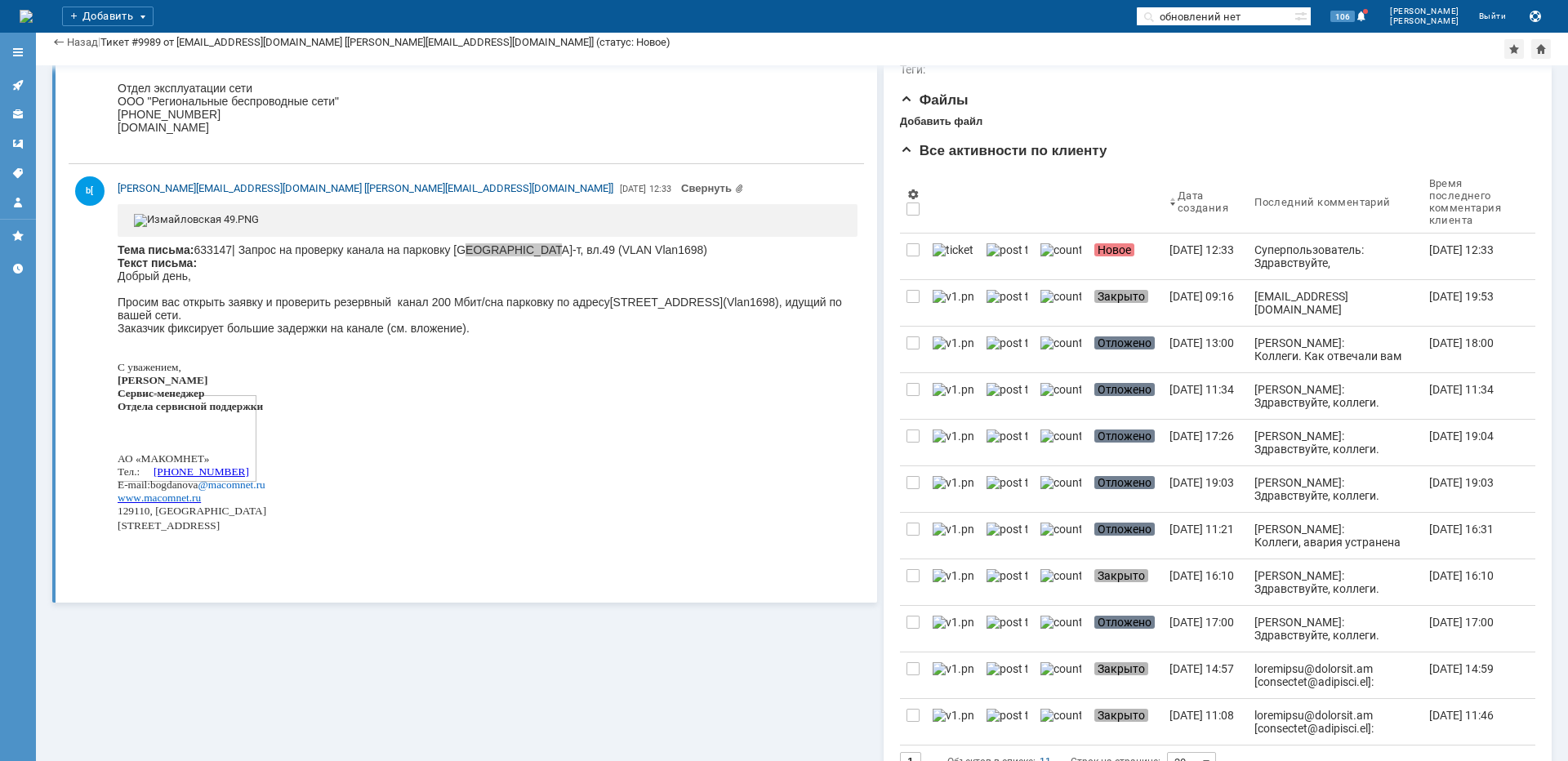
click at [259, 227] on img at bounding box center [197, 220] width 125 height 13
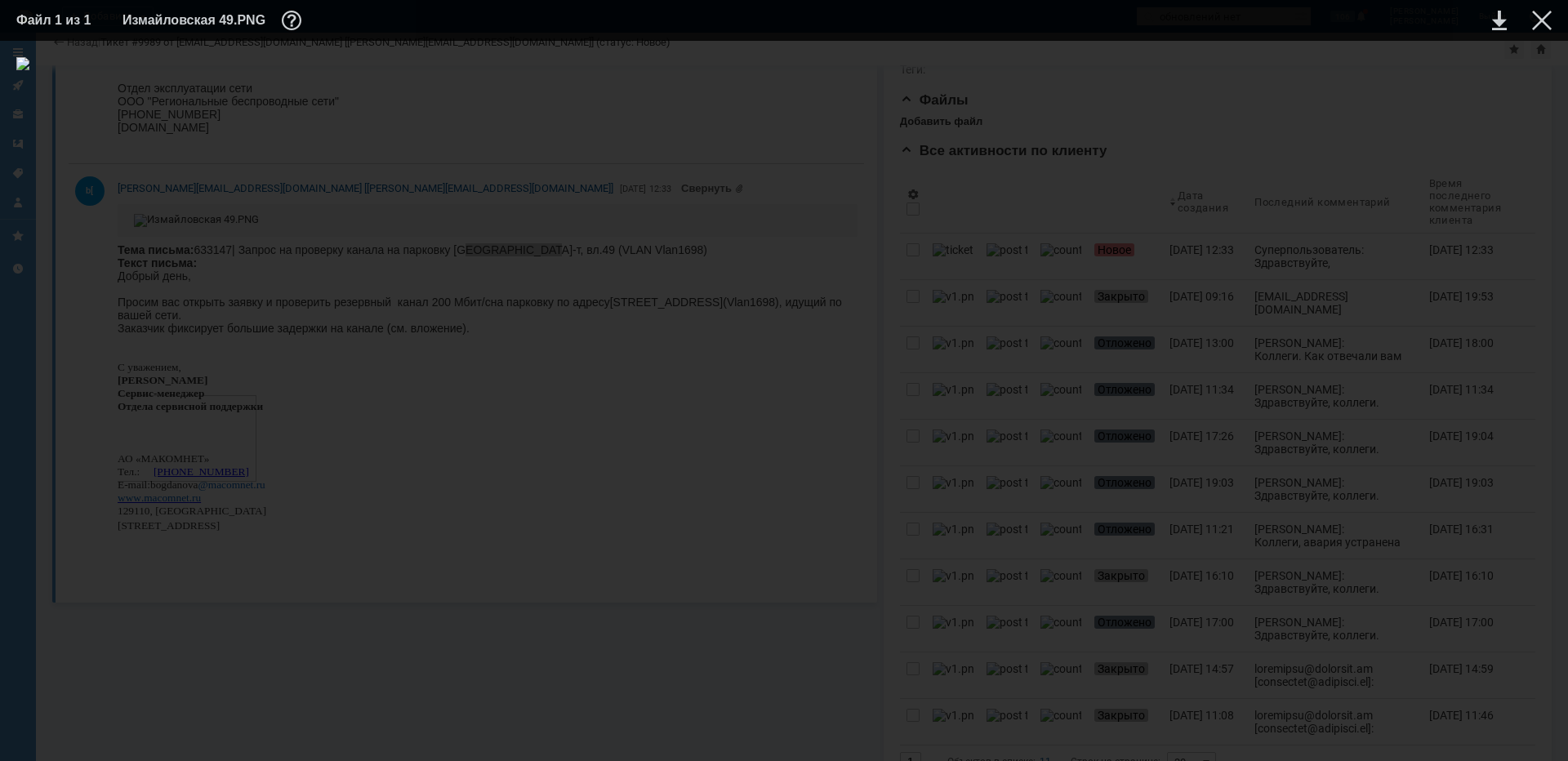
click at [661, 74] on div at bounding box center [784, 401] width 1535 height 687
click at [1541, 20] on div at bounding box center [1542, 20] width 19 height 19
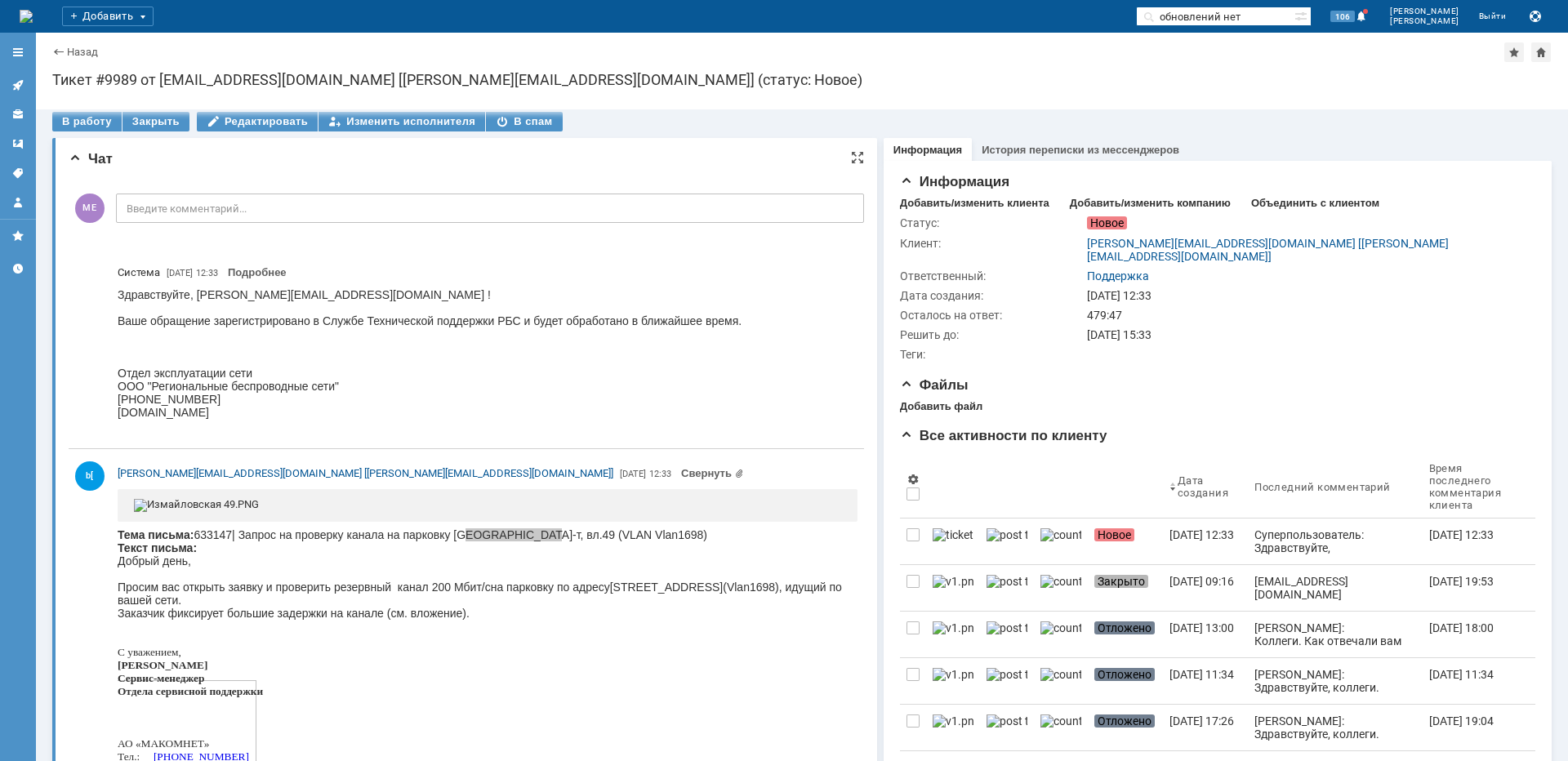
scroll to position [0, 0]
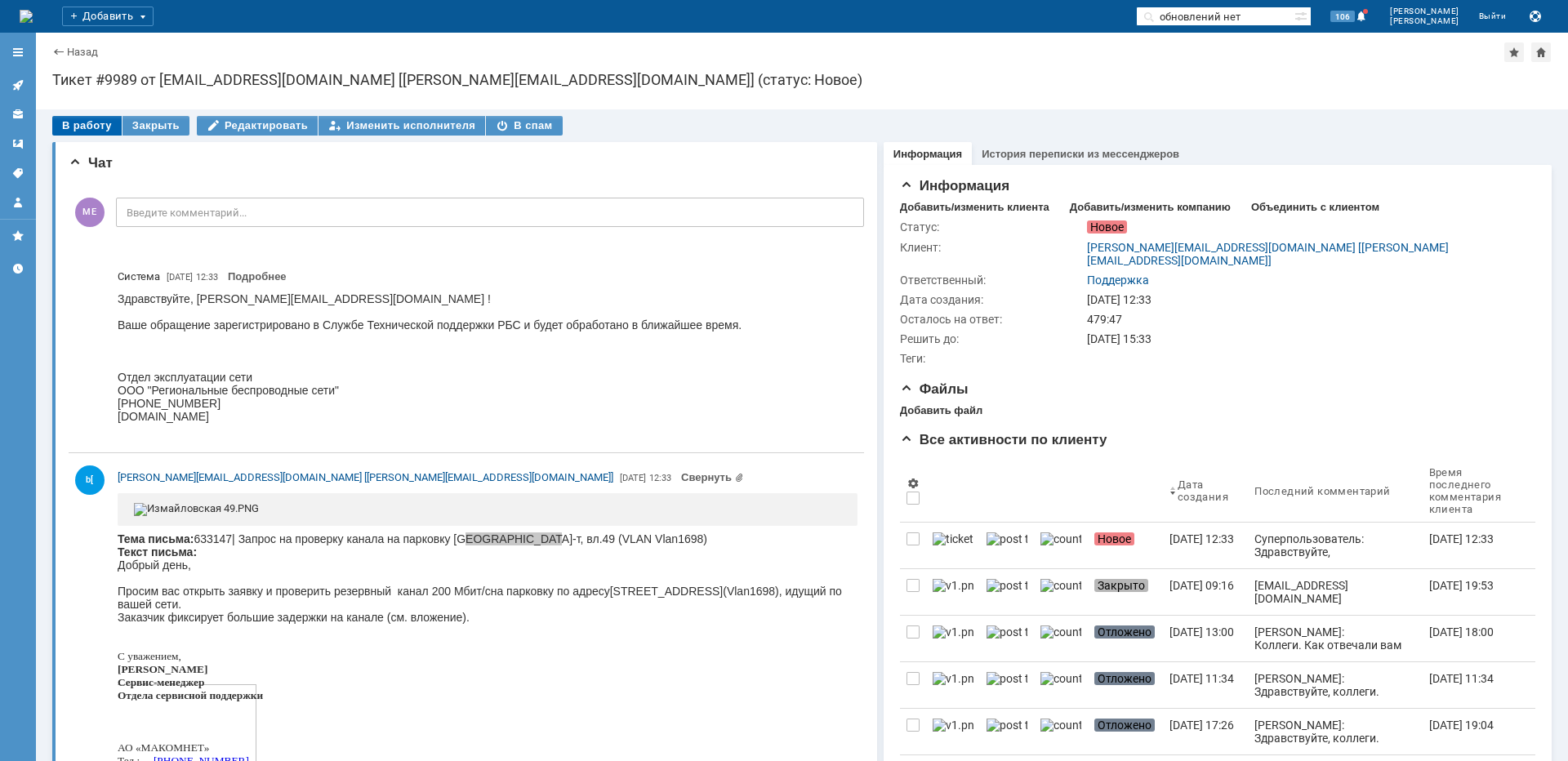
click at [86, 126] on div "В работу" at bounding box center [87, 126] width 69 height 19
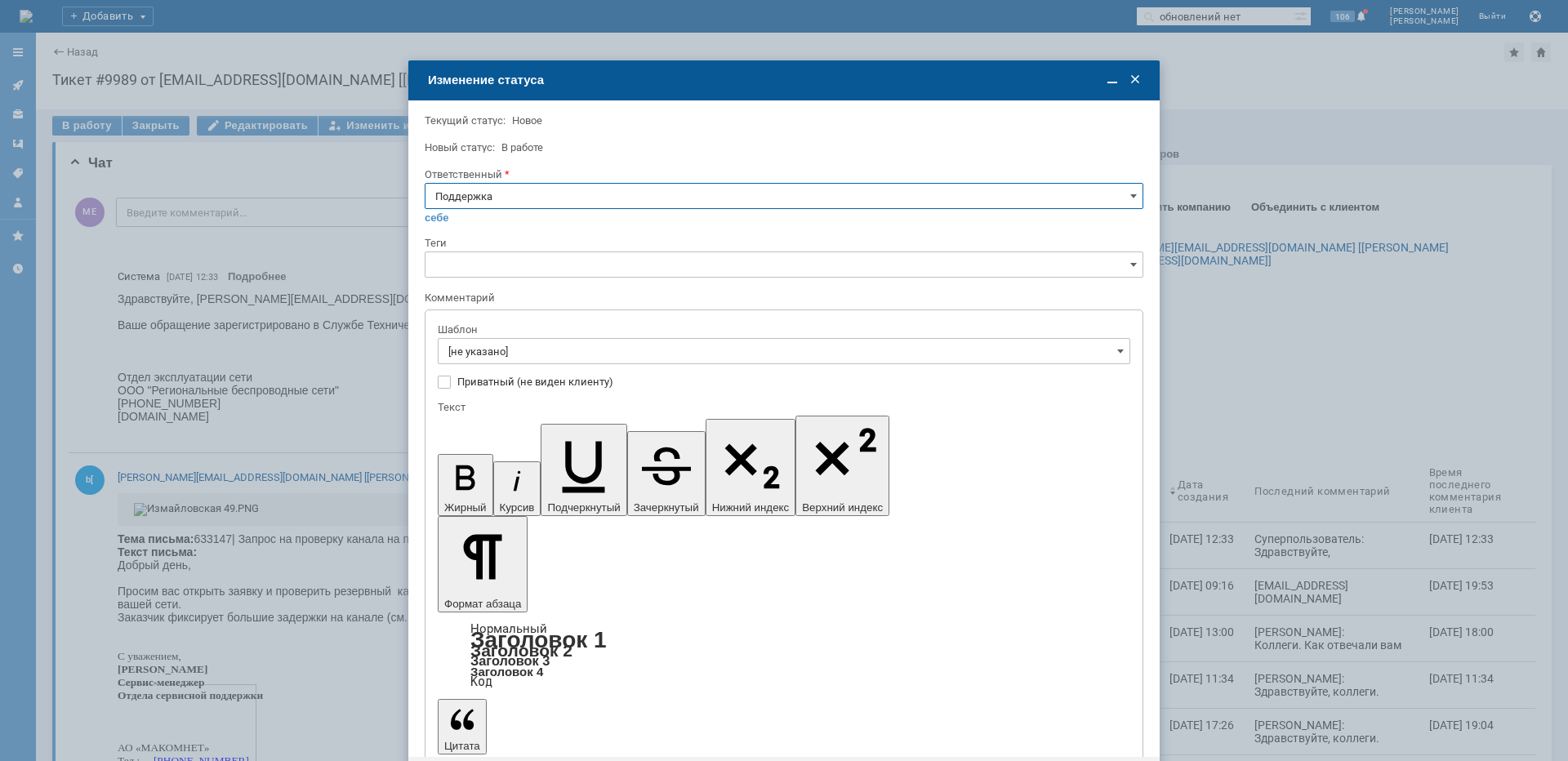
click at [511, 188] on input "Поддержка" at bounding box center [784, 196] width 718 height 26
click at [511, 366] on span "[PERSON_NAME]" at bounding box center [784, 360] width 698 height 13
type input "[PERSON_NAME]"
click at [505, 358] on input "[не указано]" at bounding box center [784, 350] width 693 height 26
type input "[PERSON_NAME]"
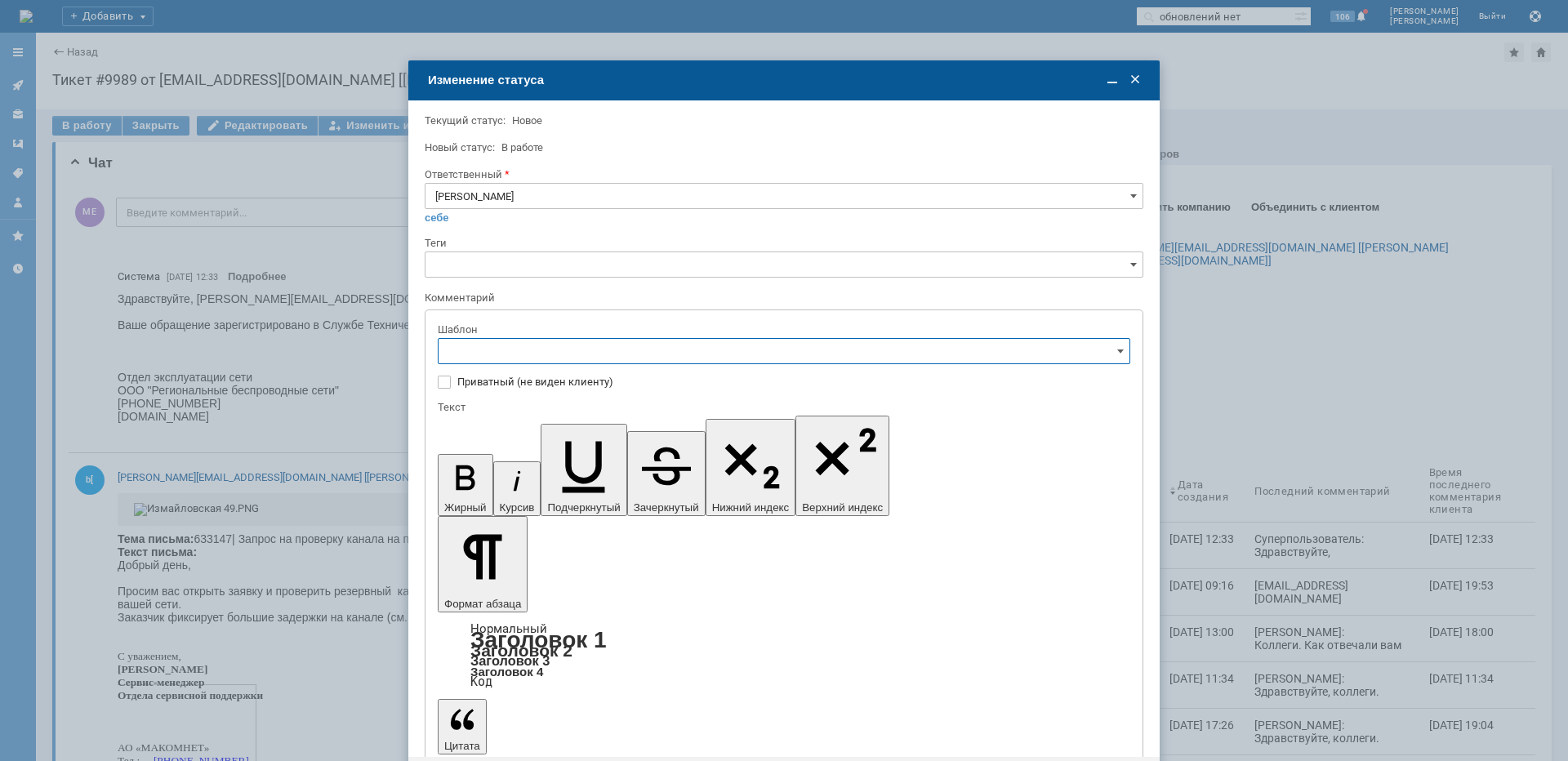
scroll to position [245, 0]
click at [602, 464] on span "[операторы] штатно потерь нет" at bounding box center [784, 459] width 672 height 13
type input "[операторы] штатно потерь нет"
drag, startPoint x: 845, startPoint y: 4701, endPoint x: 402, endPoint y: 4646, distance: 446.4
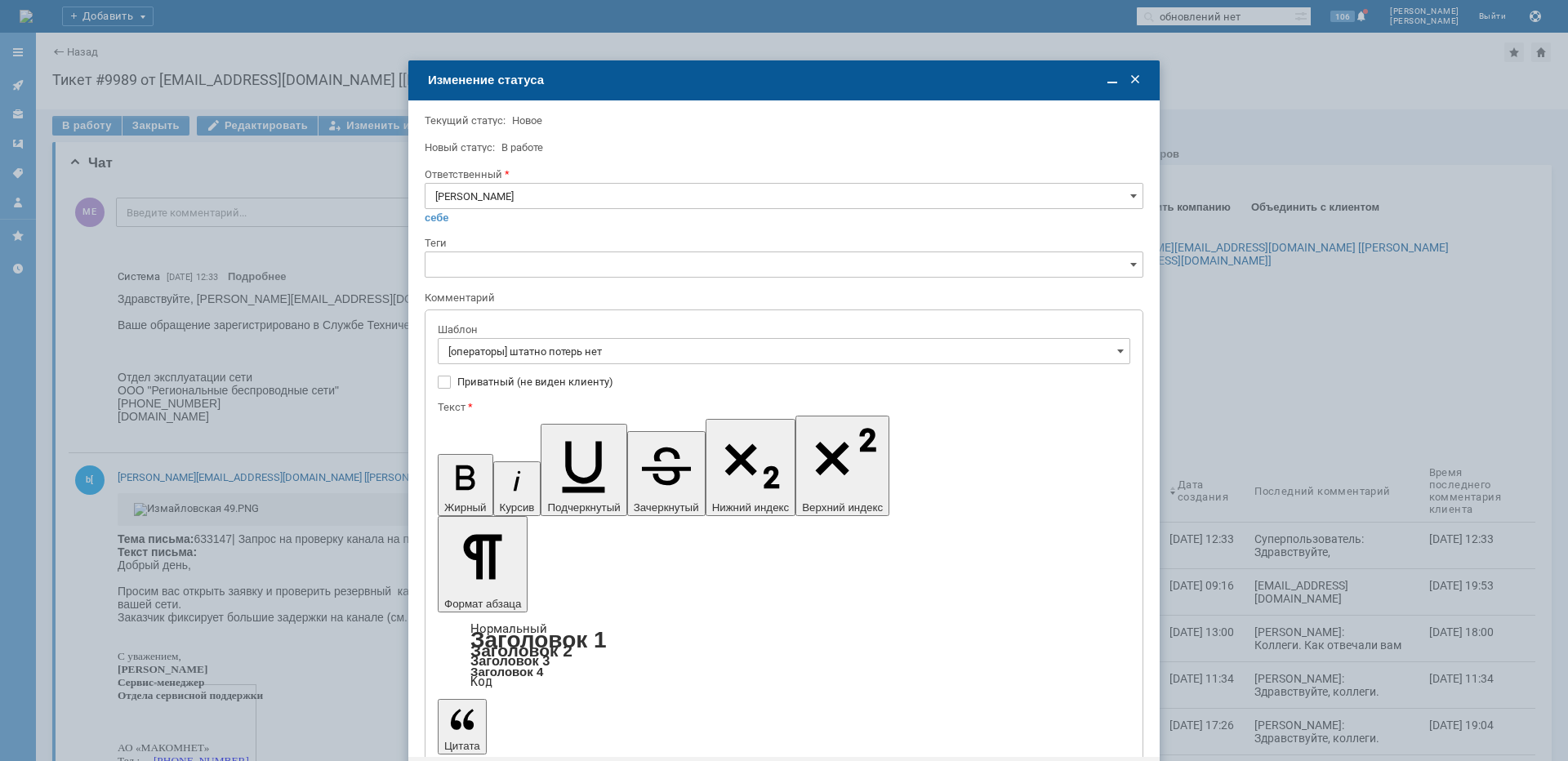
click at [637, 344] on input "[операторы] штатно потерь нет" at bounding box center [784, 350] width 693 height 26
click at [594, 462] on span "[операторы] Недоступно оборудование на клиенте" at bounding box center [784, 461] width 672 height 13
type input "[операторы] Недоступно оборудование на клиенте"
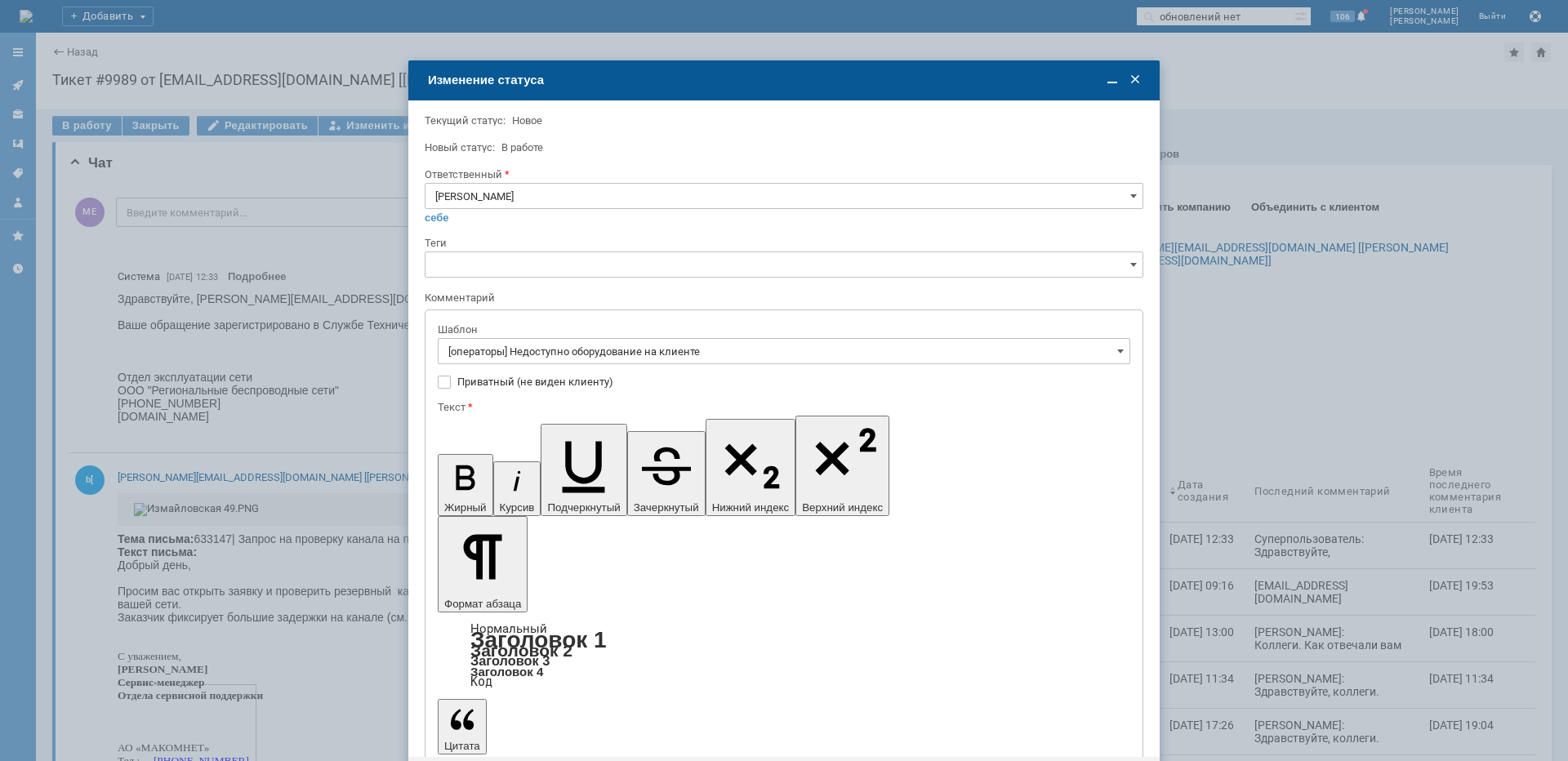
drag, startPoint x: 465, startPoint y: 4766, endPoint x: 449, endPoint y: 4723, distance: 45.9
drag, startPoint x: 833, startPoint y: 4700, endPoint x: 408, endPoint y: 4670, distance: 426.1
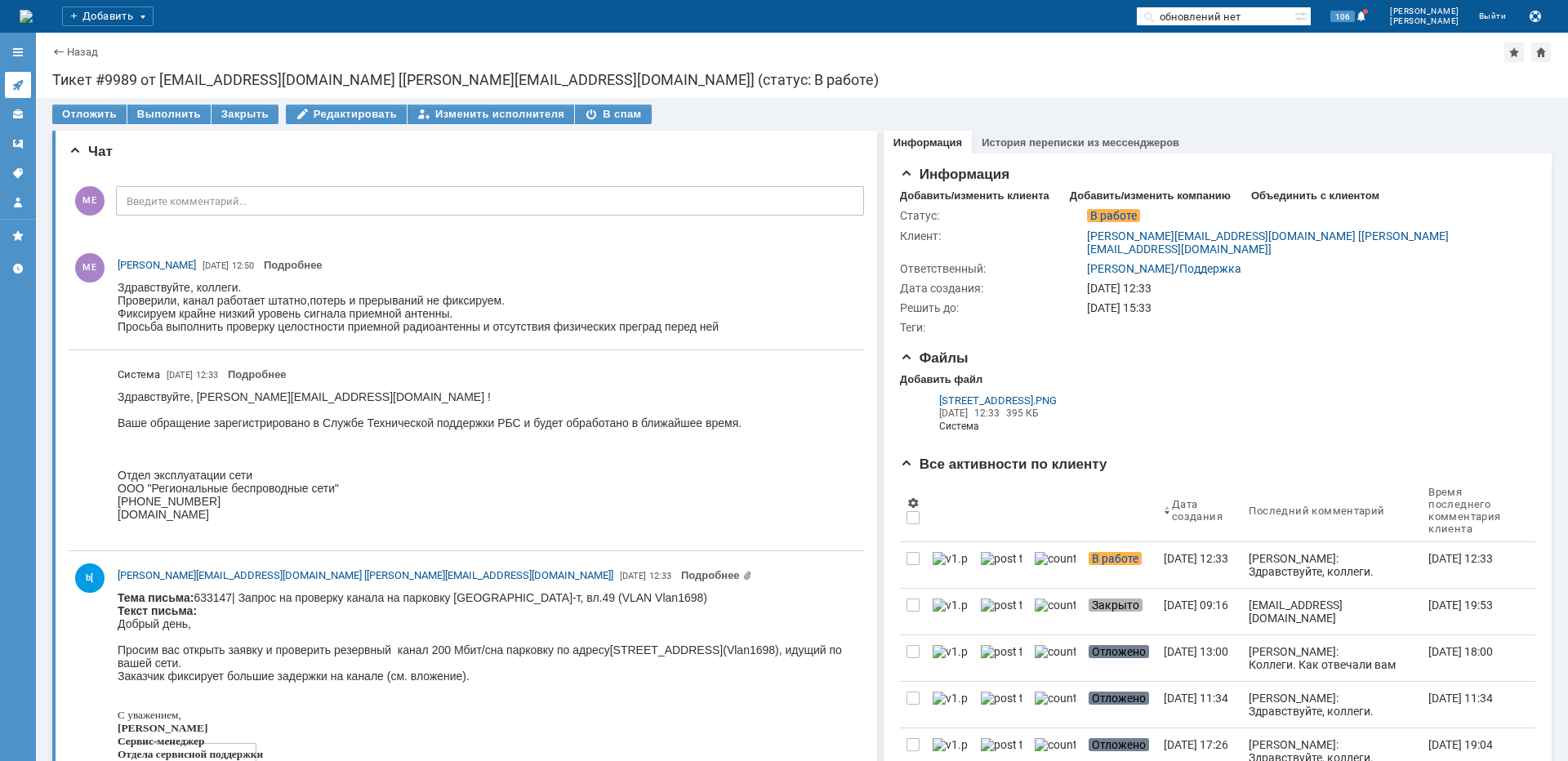
click at [22, 79] on icon at bounding box center [18, 85] width 13 height 13
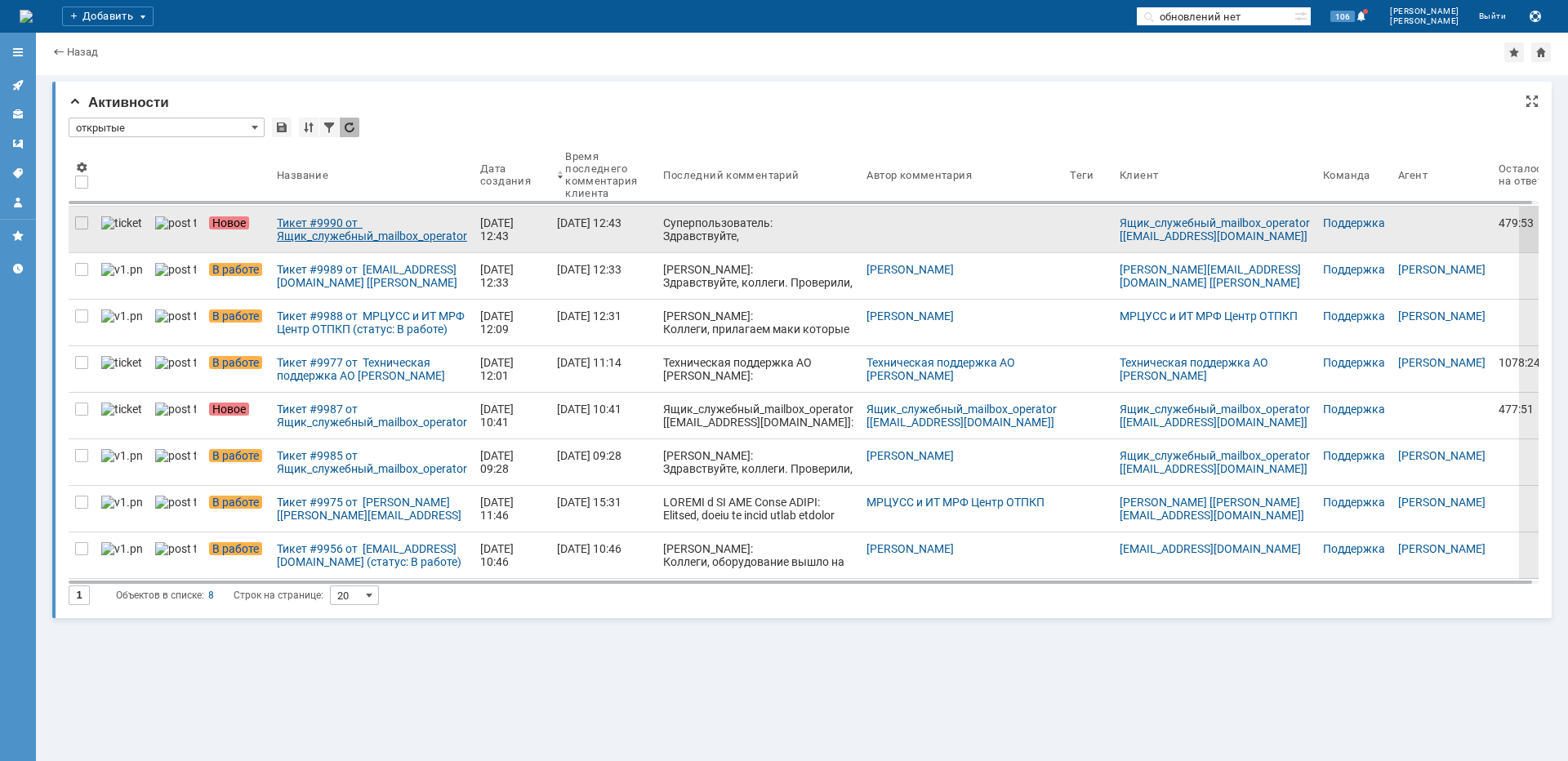
click at [369, 222] on div "Тикет #9990 от Ящик_служебный_mailbox_operator [[EMAIL_ADDRESS][DOMAIN_NAME]] (…" at bounding box center [372, 229] width 191 height 26
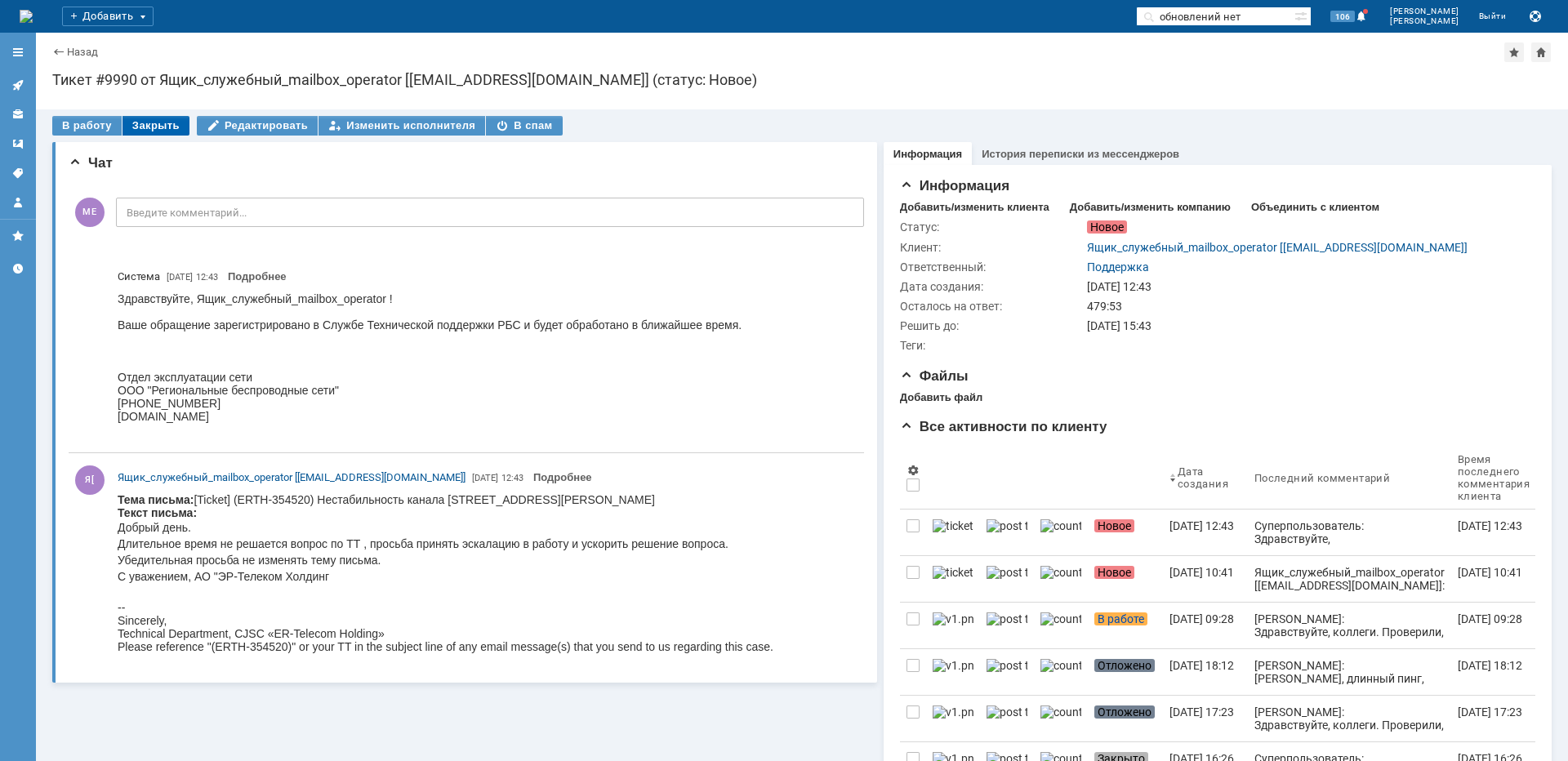
click at [145, 120] on div "Закрыть" at bounding box center [156, 126] width 67 height 19
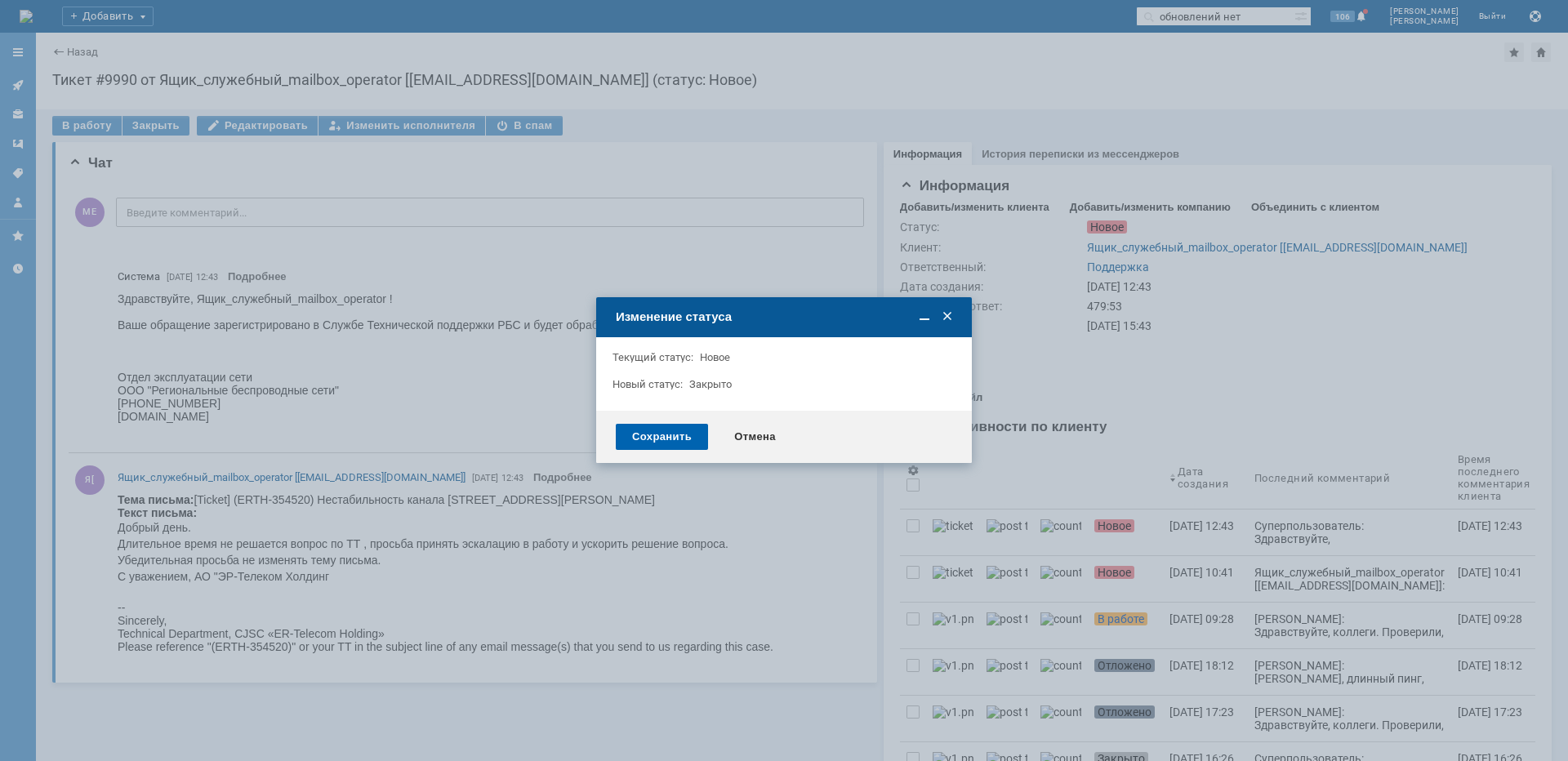
click at [657, 434] on div "Сохранить" at bounding box center [662, 436] width 92 height 26
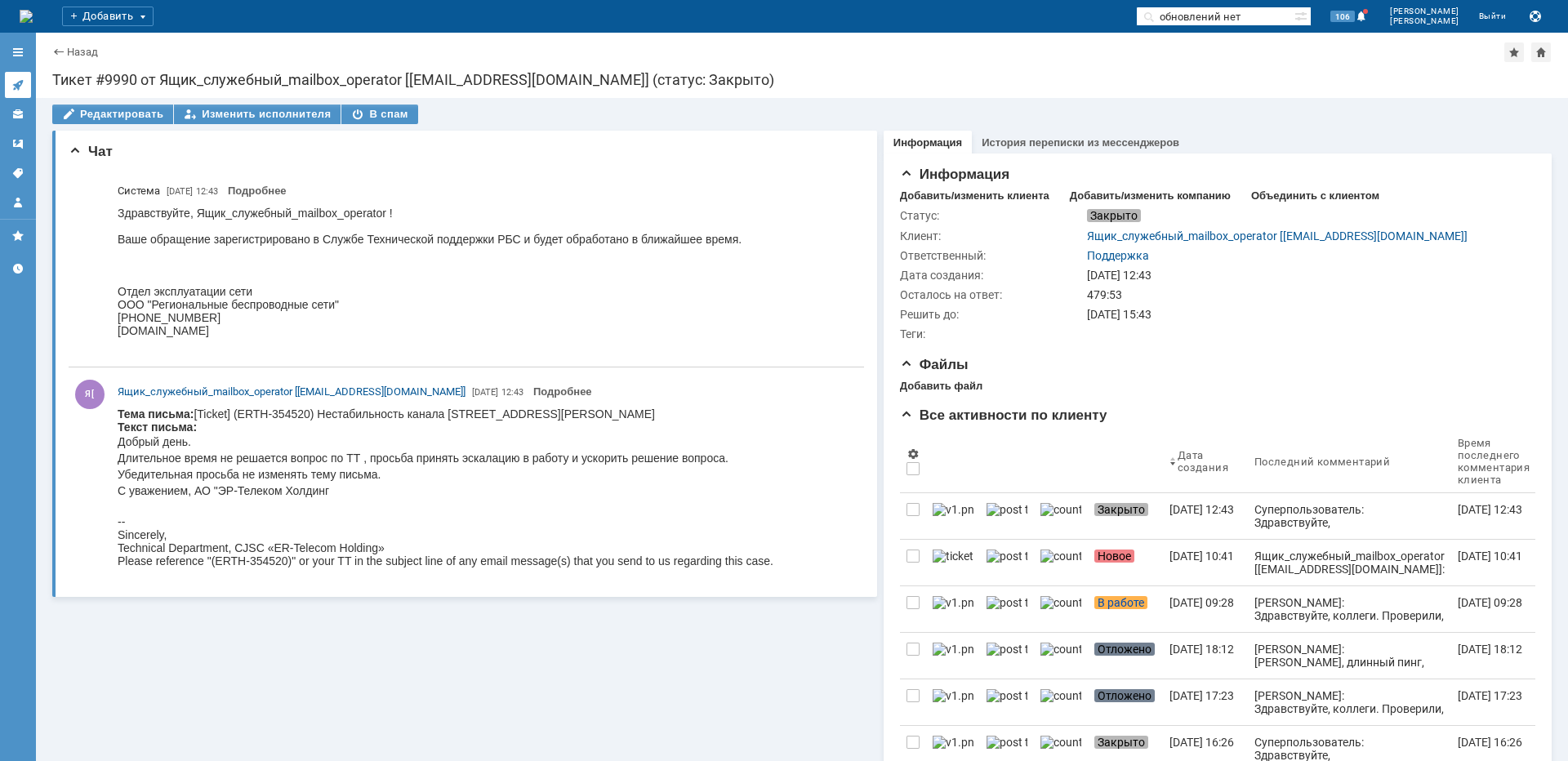
click at [20, 84] on icon at bounding box center [18, 85] width 13 height 13
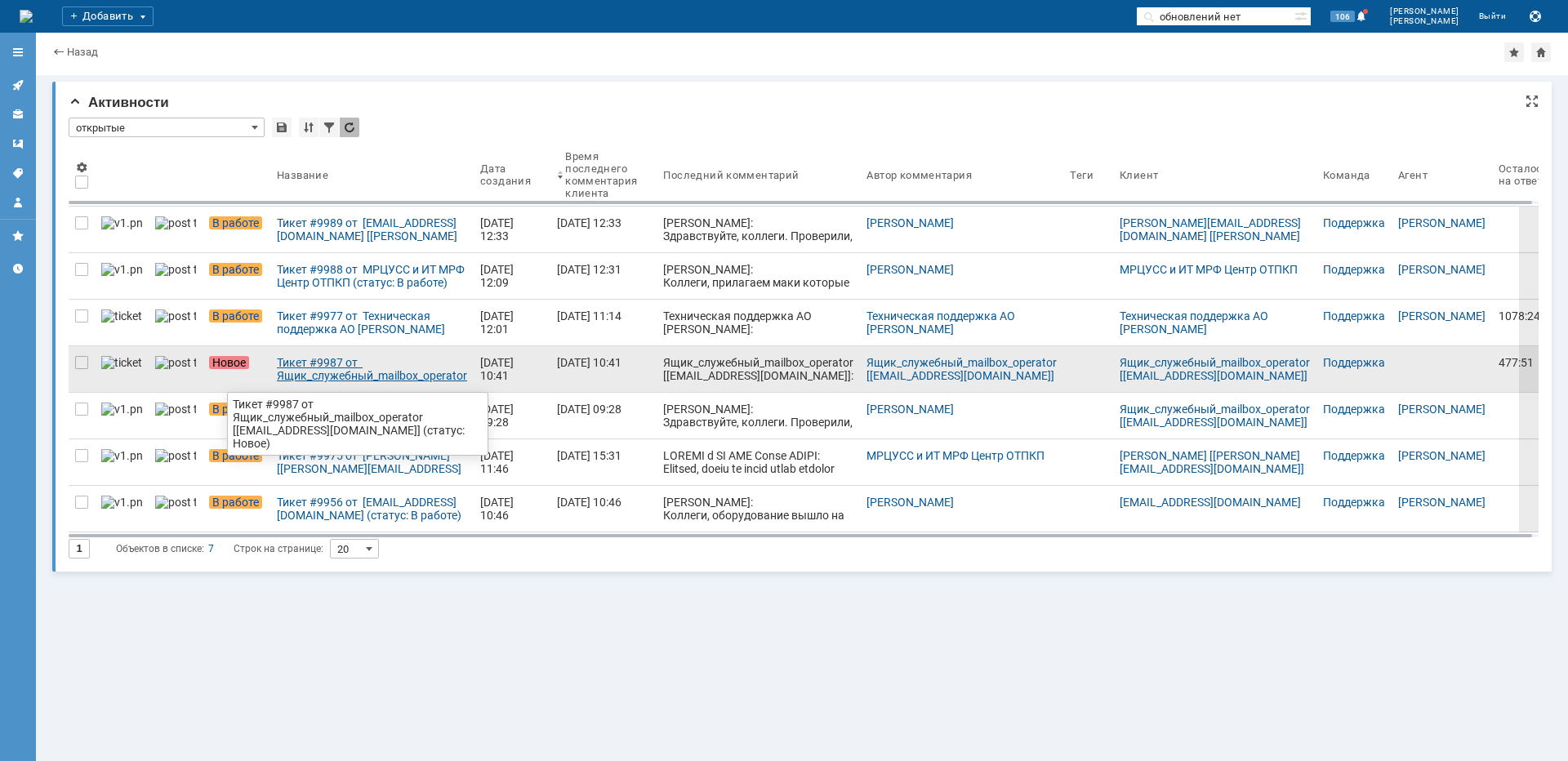
click at [324, 368] on div "Тикет #9987 от Ящик_служебный_mailbox_operator [[EMAIL_ADDRESS][DOMAIN_NAME]] (…" at bounding box center [372, 369] width 191 height 26
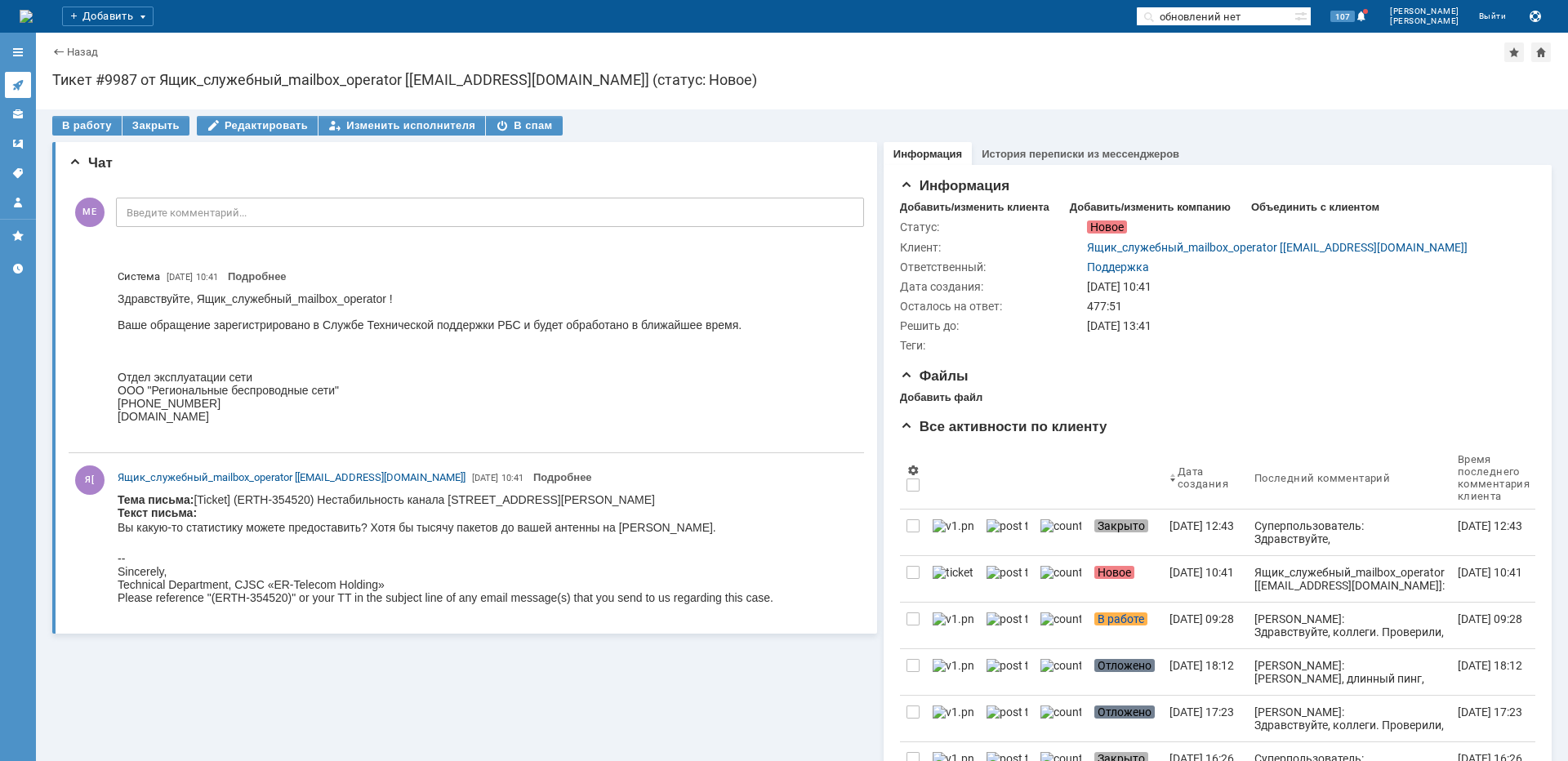
click at [19, 93] on link at bounding box center [18, 85] width 26 height 26
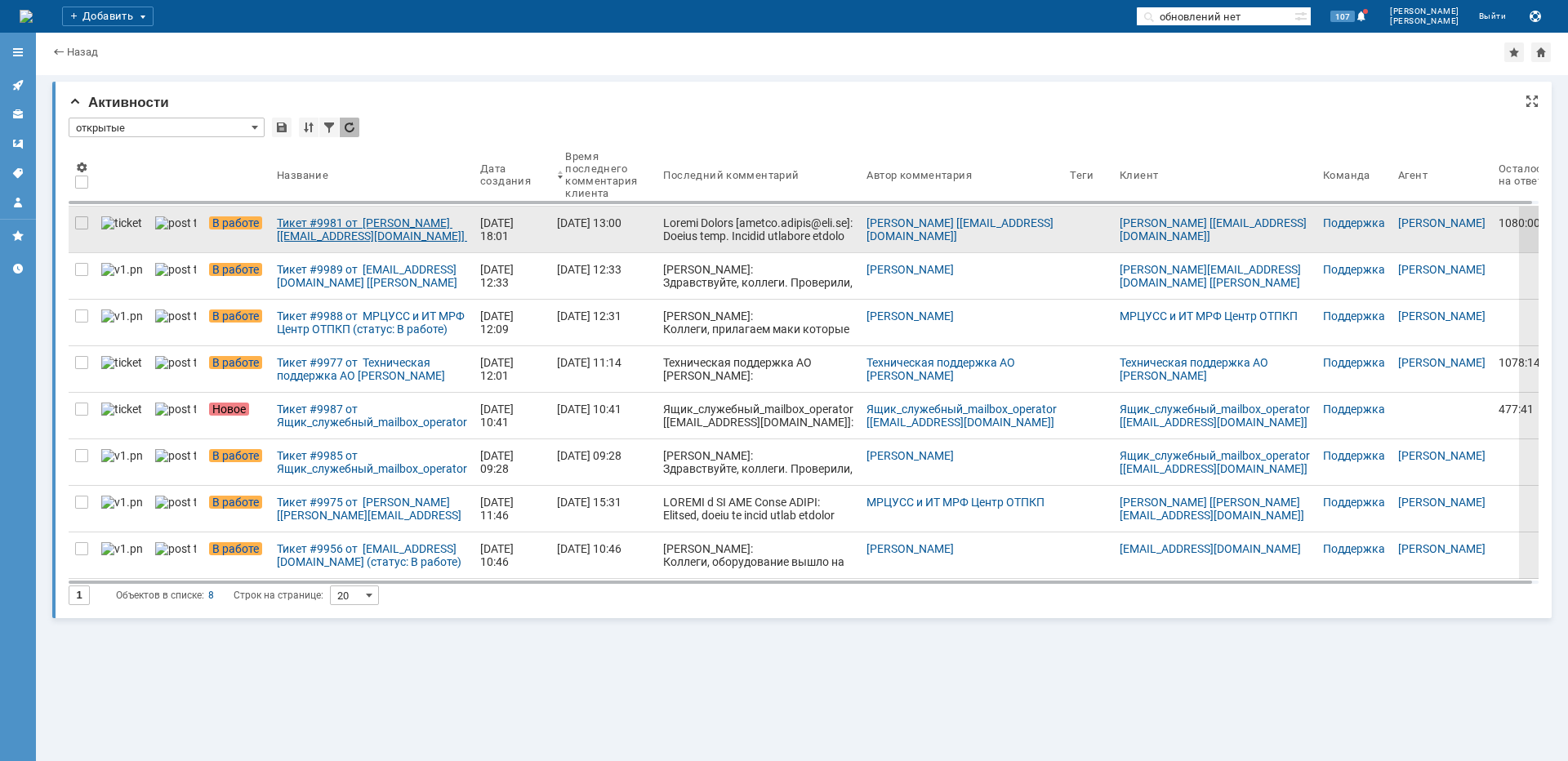
click at [414, 241] on div "Тикет #9981 от [PERSON_NAME] [[EMAIL_ADDRESS][DOMAIN_NAME]] (статус: В работе)" at bounding box center [372, 229] width 191 height 26
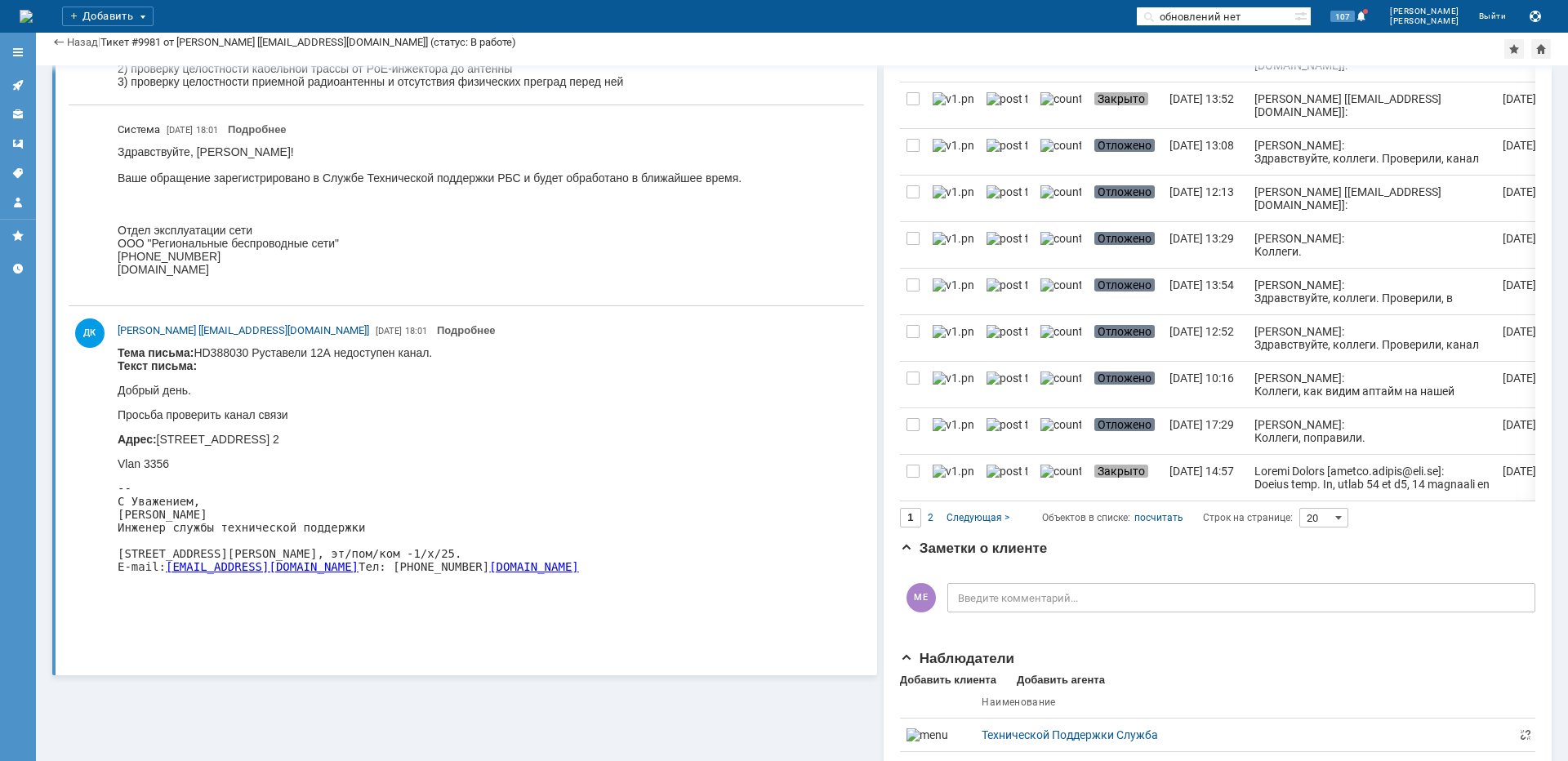
scroll to position [898, 0]
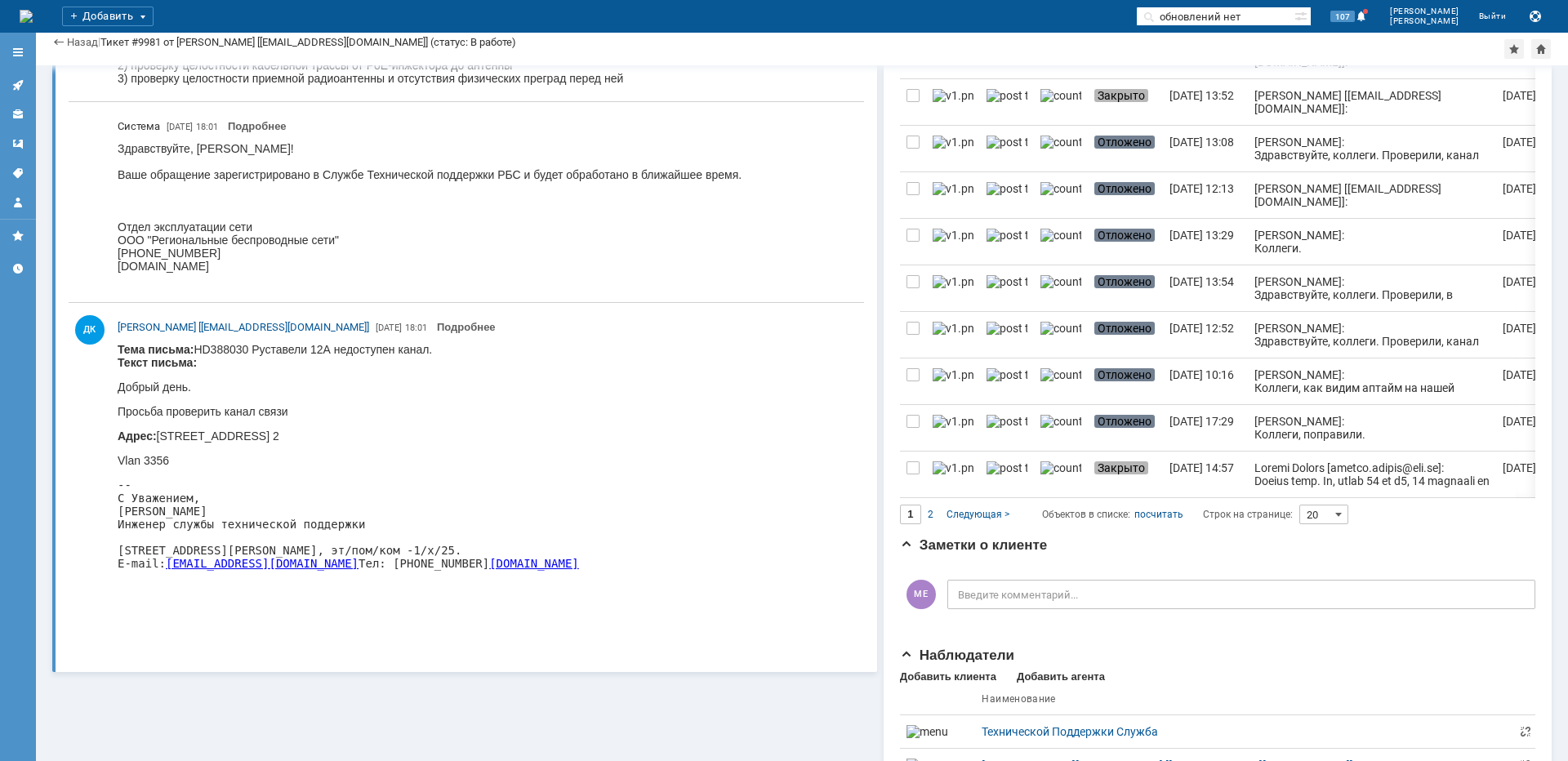
click at [500, 430] on p "Адрес: [STREET_ADDRESS] 2" at bounding box center [348, 435] width 461 height 13
copy p "Руставели"
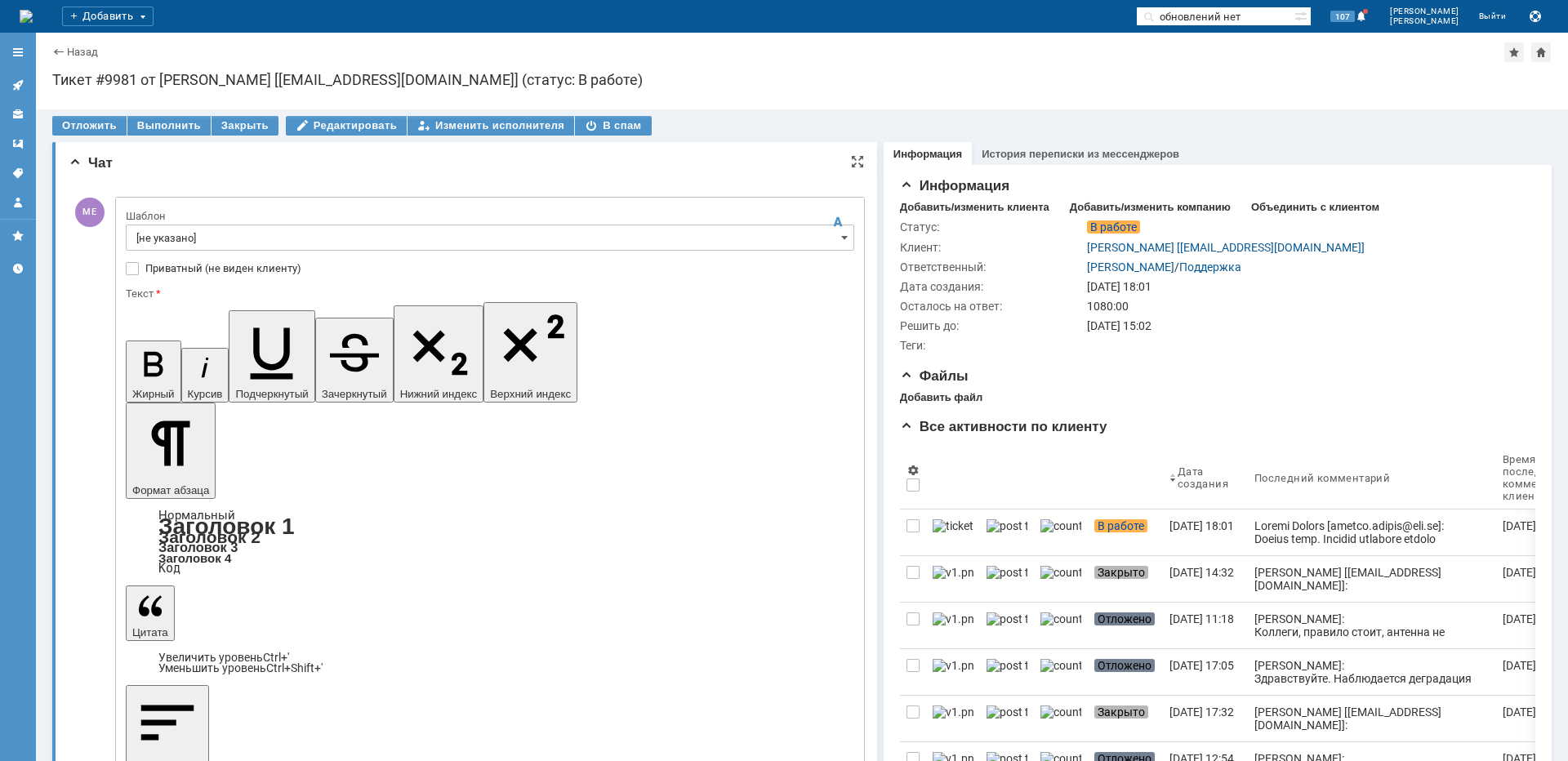
scroll to position [0, 0]
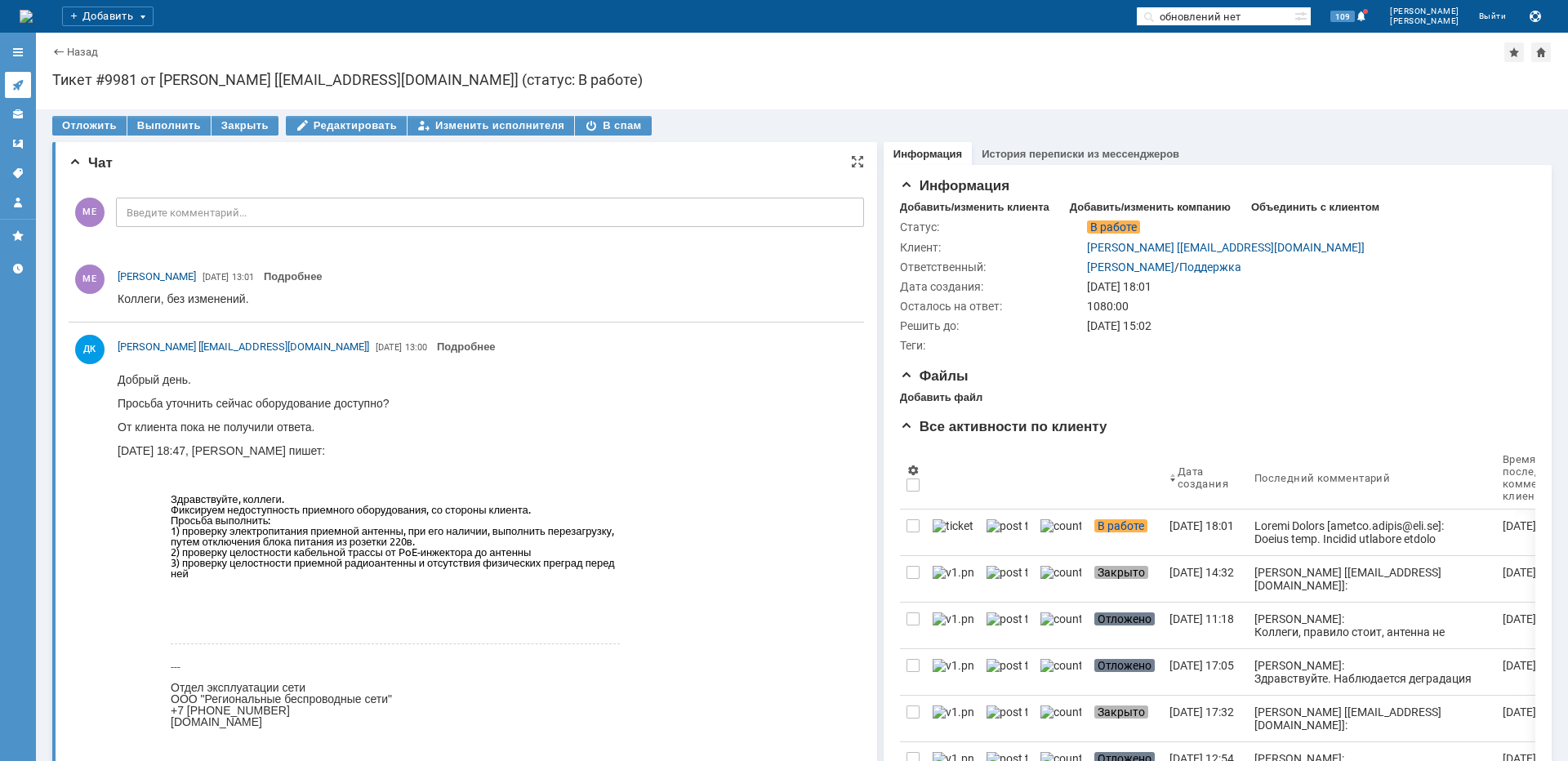
click at [24, 84] on link at bounding box center [18, 85] width 26 height 26
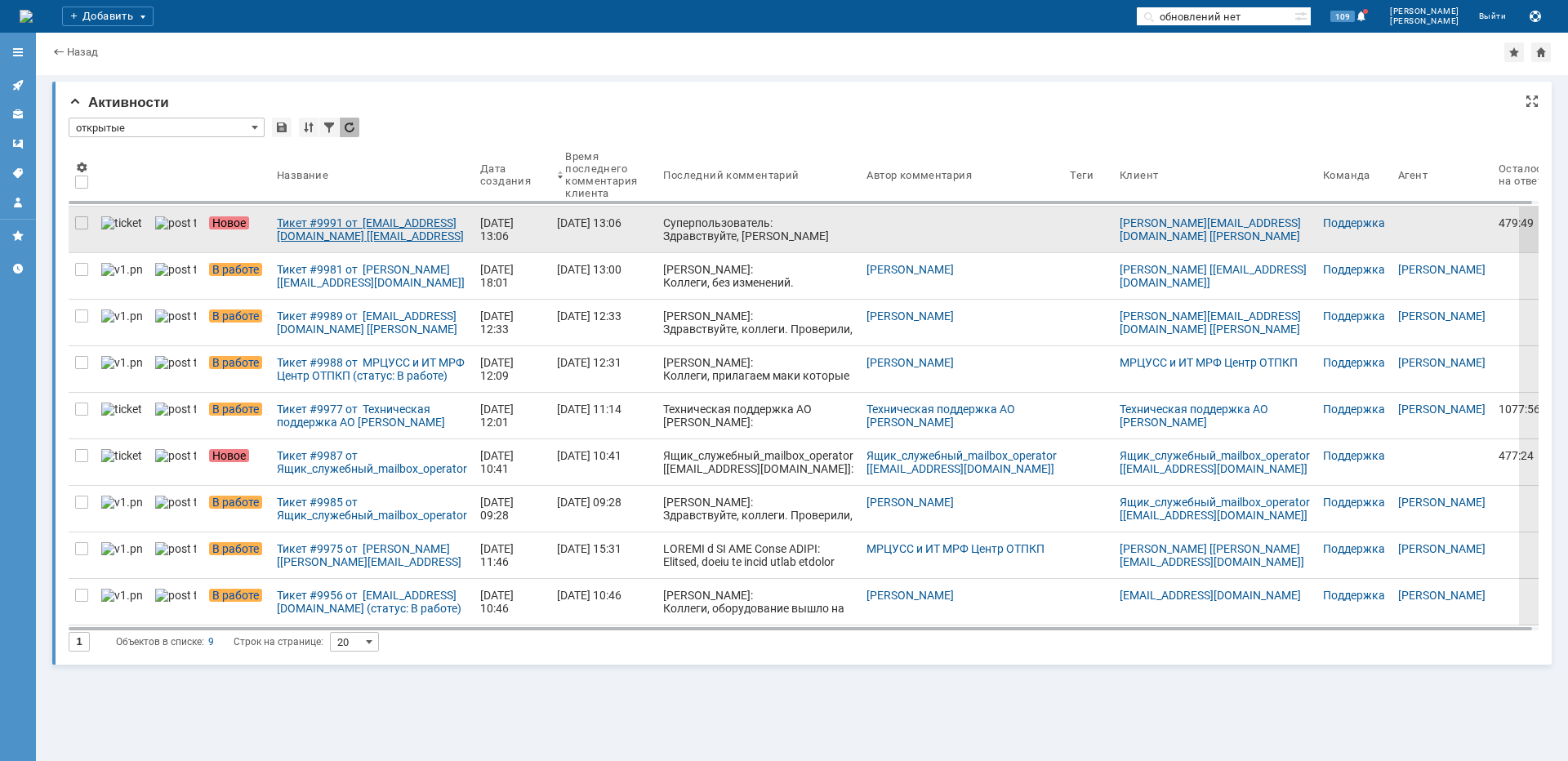
click at [310, 230] on div "Тикет #9991 от [EMAIL_ADDRESS][DOMAIN_NAME] [[EMAIL_ADDRESS][DOMAIN_NAME]] (ста…" at bounding box center [372, 229] width 191 height 26
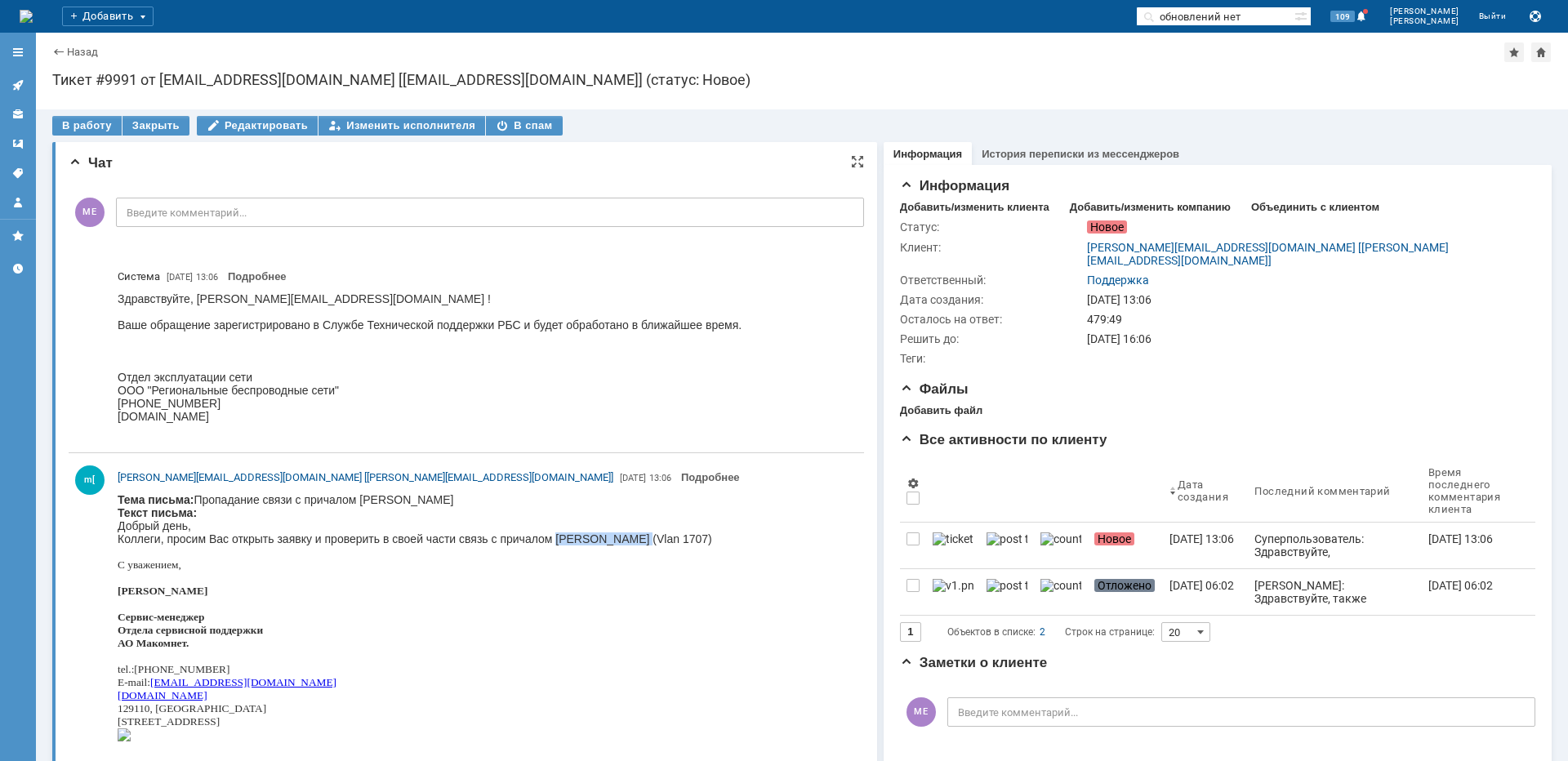
drag, startPoint x: 558, startPoint y: 536, endPoint x: 645, endPoint y: 541, distance: 87.1
click at [645, 541] on div "Добрый день, Коллеги, просим Вас открыть заявку и проверить в своей части связь…" at bounding box center [415, 532] width 595 height 26
copy div "[PERSON_NAME]"
click at [90, 121] on div "В работу" at bounding box center [87, 126] width 69 height 19
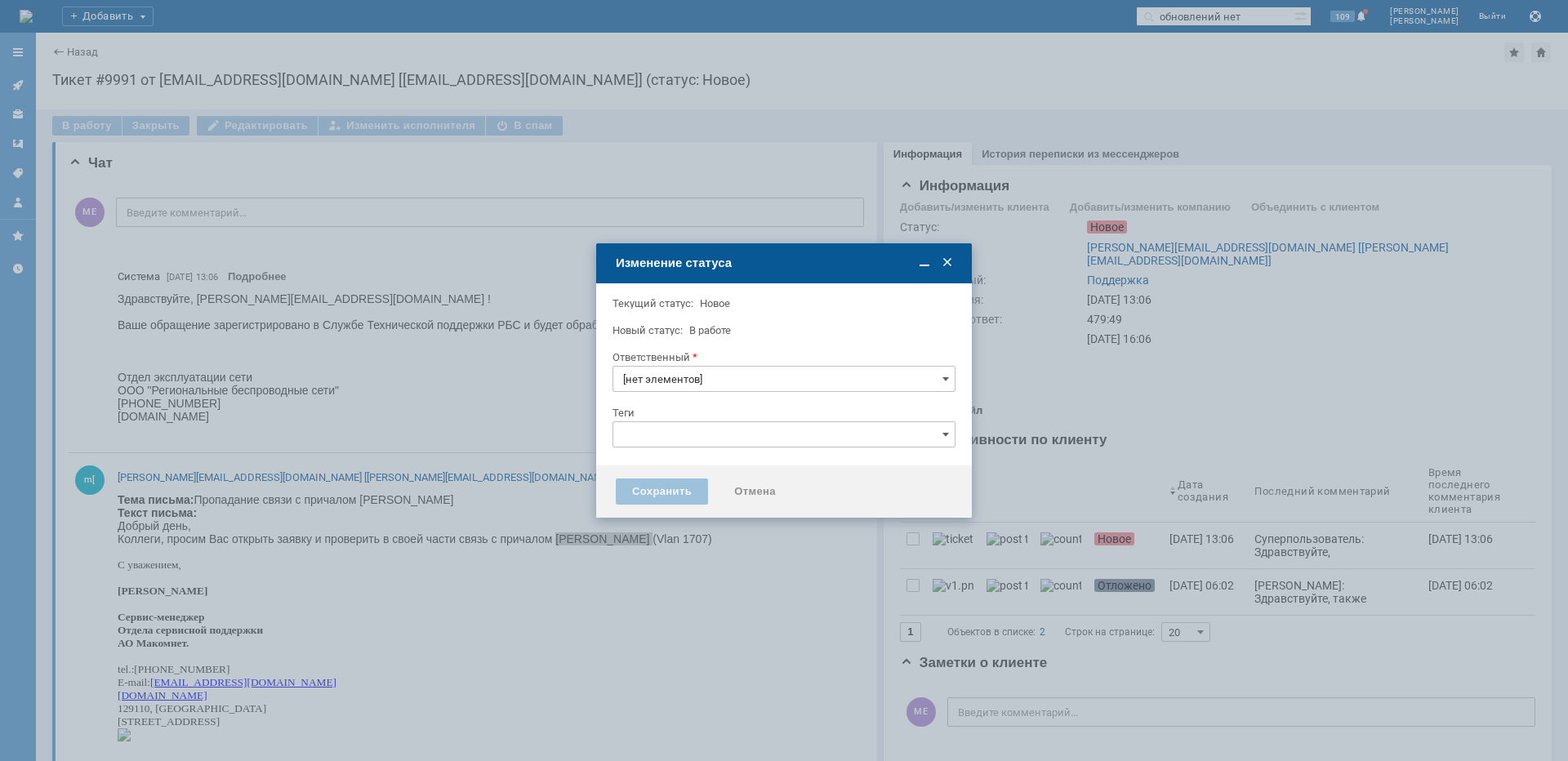
type input "Поддержка"
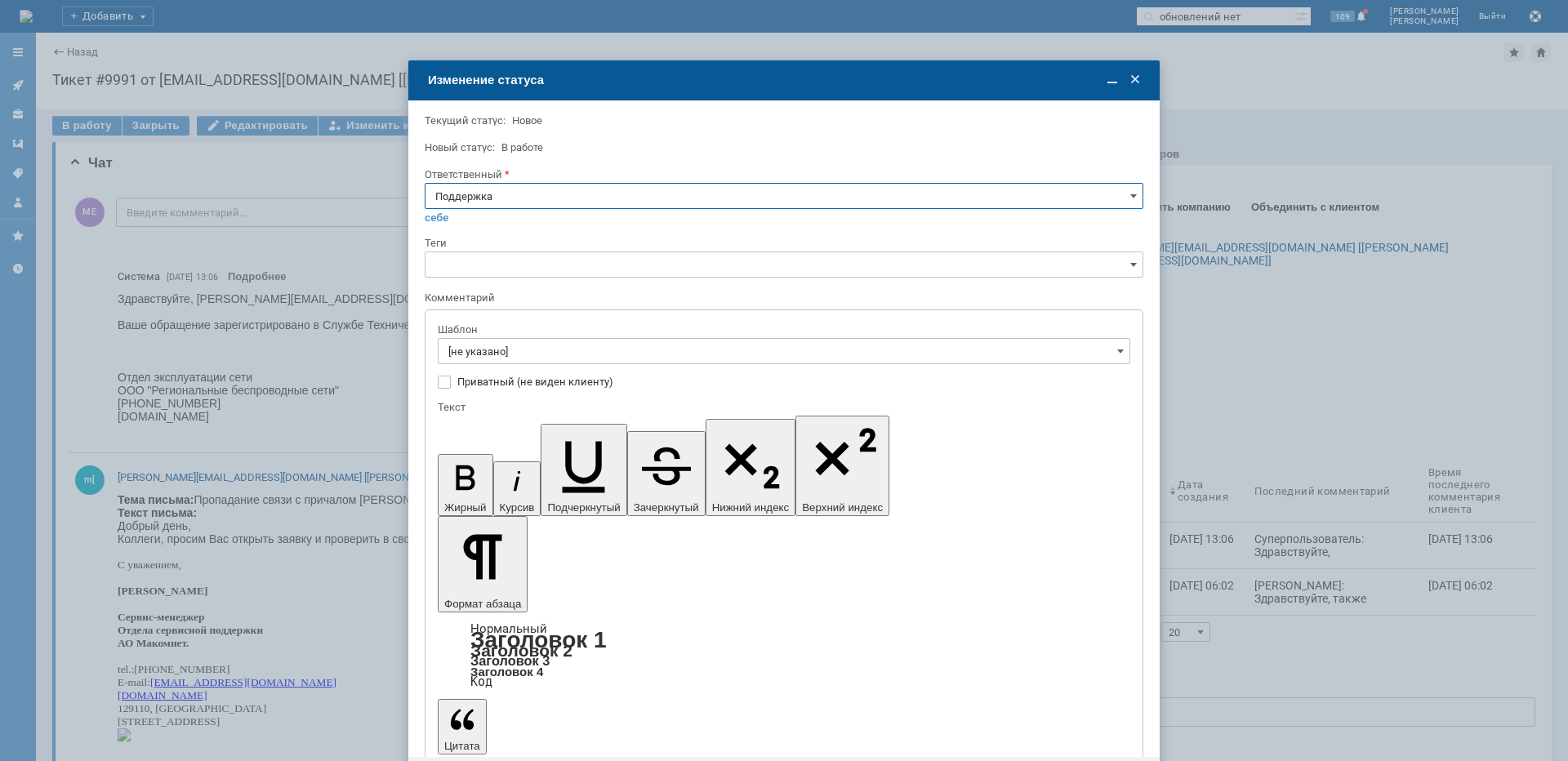
click at [436, 187] on input "Поддержка" at bounding box center [784, 196] width 718 height 26
click at [488, 358] on span "[PERSON_NAME]" at bounding box center [784, 360] width 698 height 13
type input "[PERSON_NAME]"
click at [488, 358] on input "[не указано]" at bounding box center [784, 350] width 693 height 26
type input "[PERSON_NAME]"
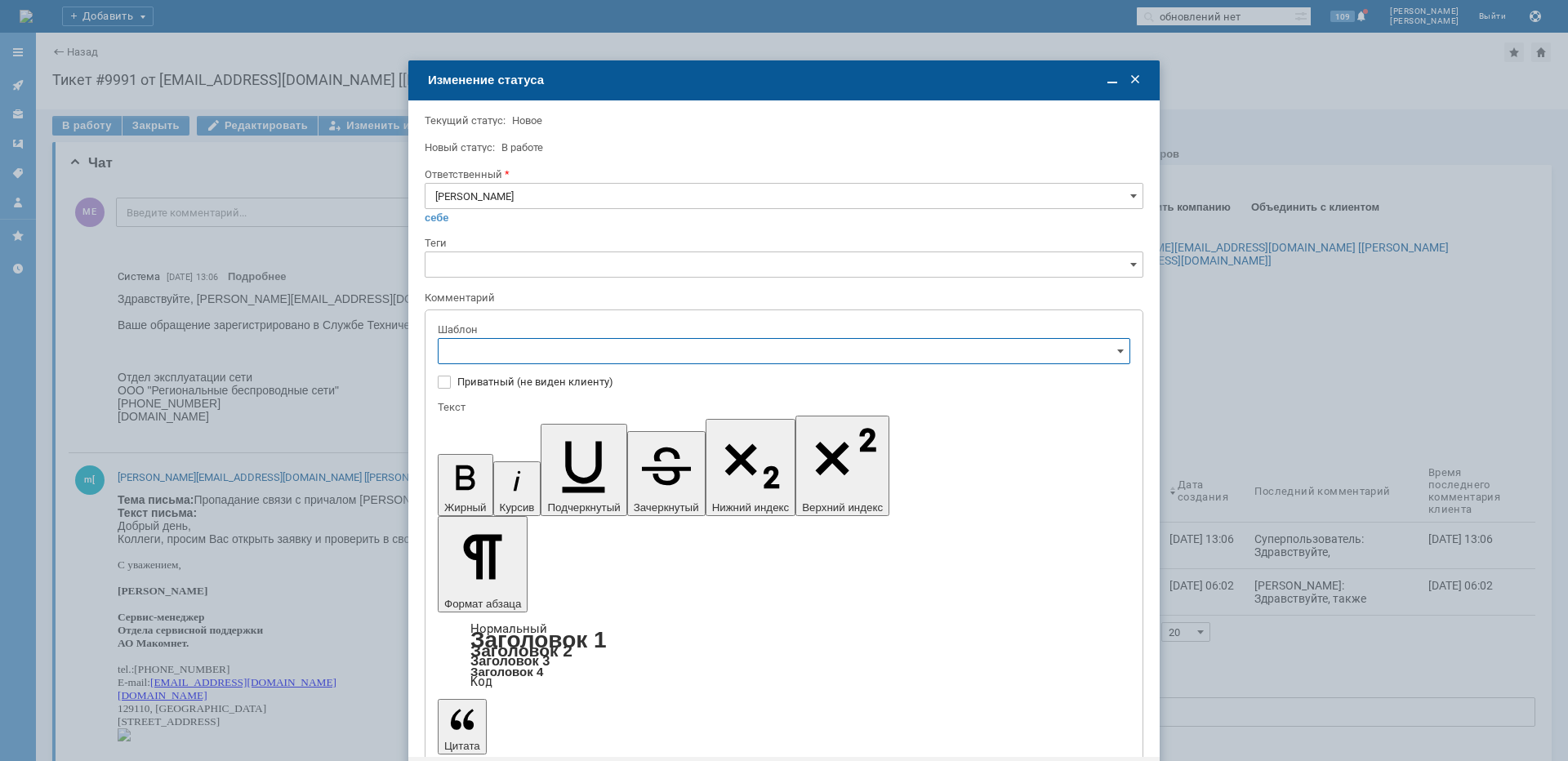
click at [563, 409] on span "[операторы] Авария на транзите" at bounding box center [784, 408] width 672 height 13
type input "[операторы] Авария на транзите"
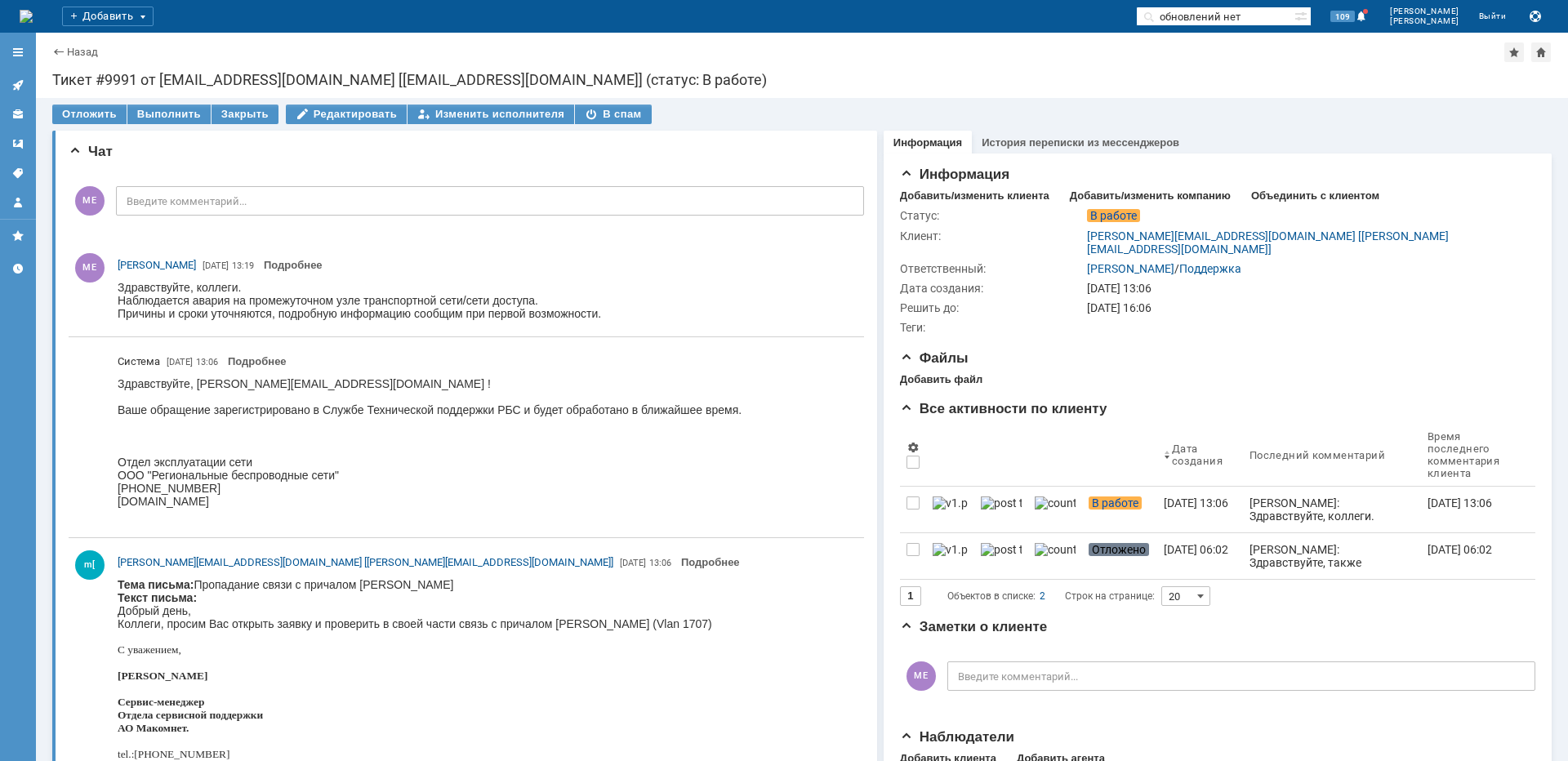
click at [15, 79] on icon at bounding box center [18, 85] width 13 height 13
